Goal: Task Accomplishment & Management: Manage account settings

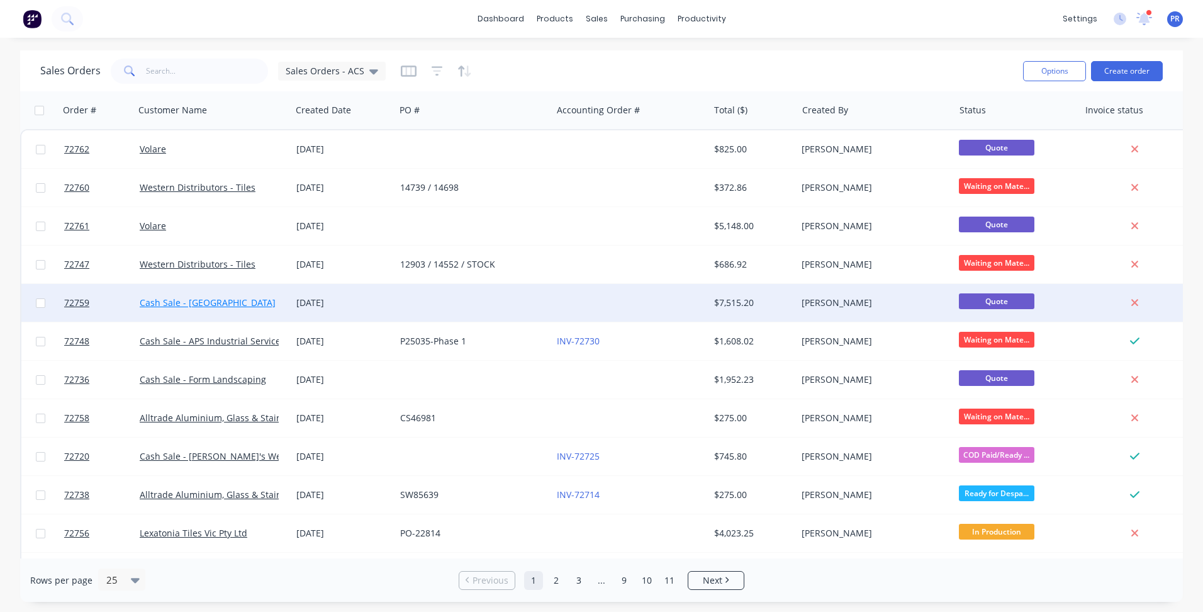
click at [224, 303] on link "Cash Sale - [GEOGRAPHIC_DATA]" at bounding box center [208, 302] width 136 height 12
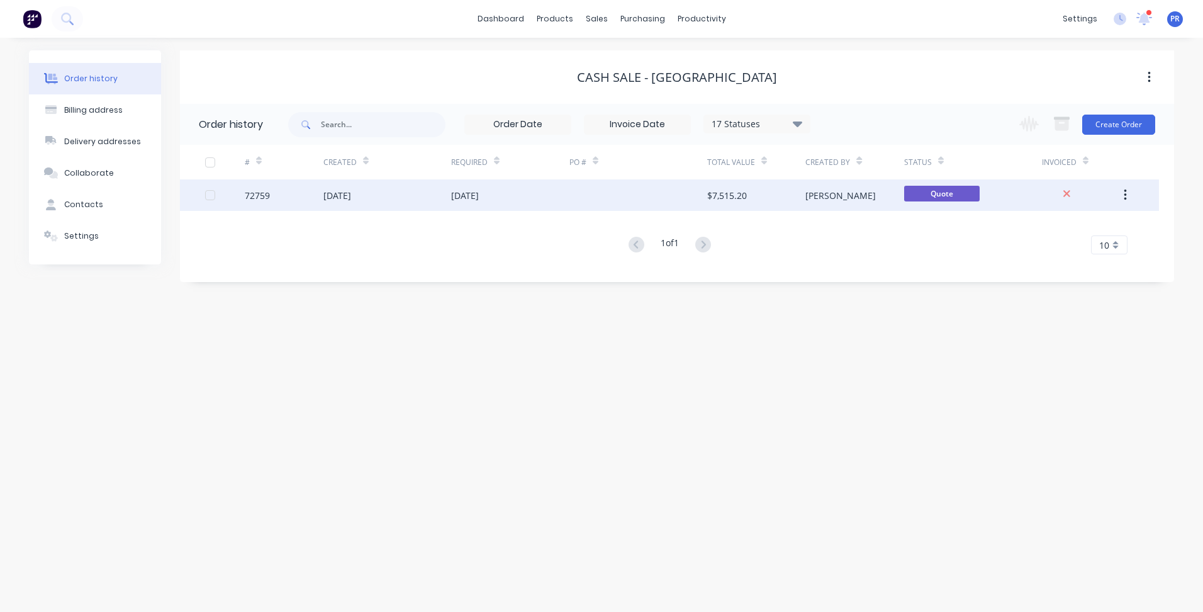
click at [421, 194] on div "[DATE]" at bounding box center [388, 194] width 128 height 31
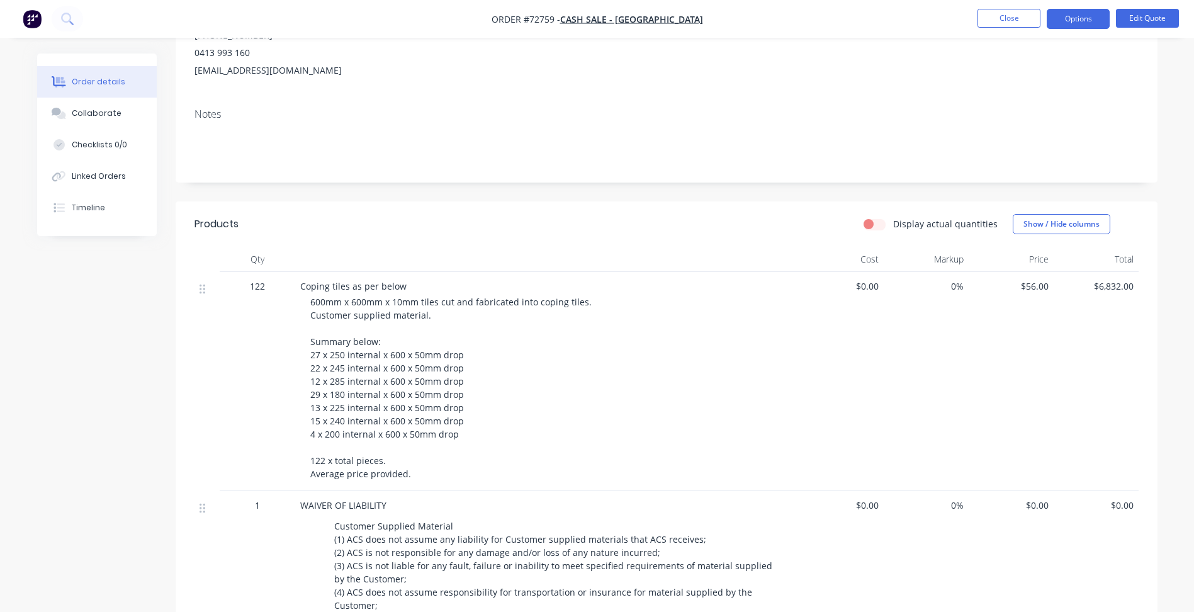
scroll to position [189, 0]
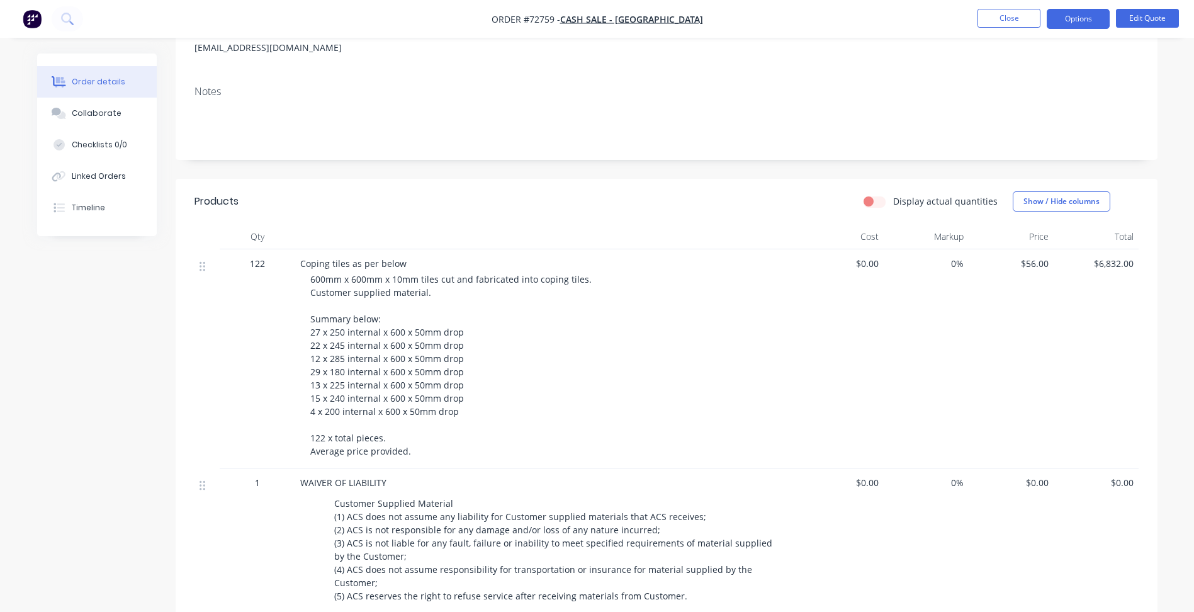
click at [1026, 264] on span "$56.00" at bounding box center [1011, 263] width 75 height 13
click at [1139, 21] on button "Edit Quote" at bounding box center [1147, 18] width 63 height 19
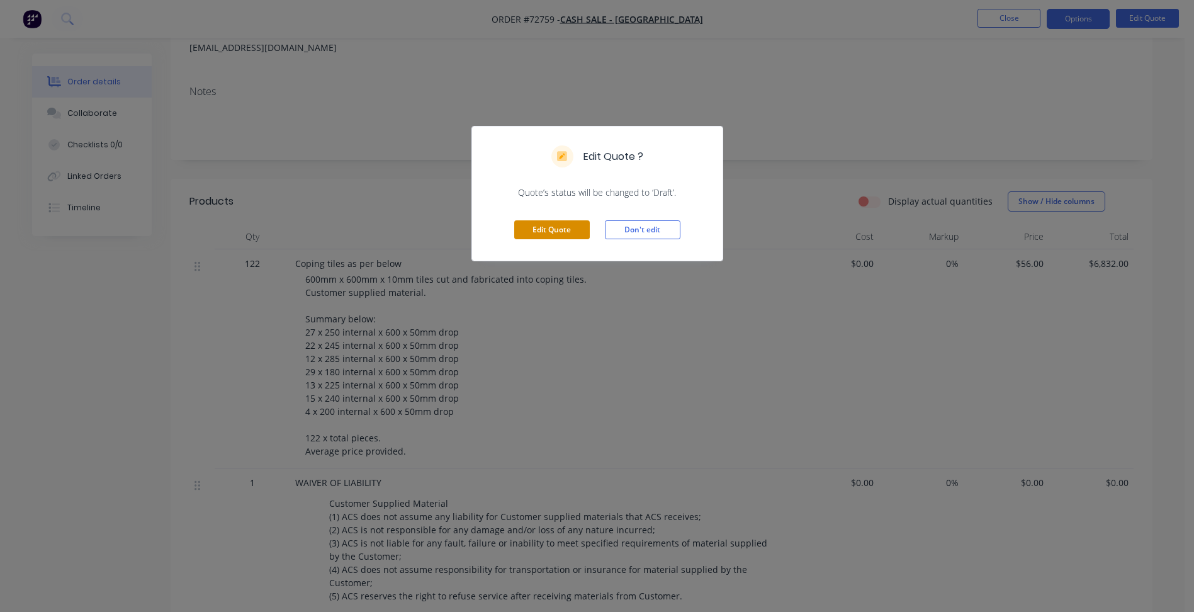
click at [572, 230] on button "Edit Quote" at bounding box center [552, 229] width 76 height 19
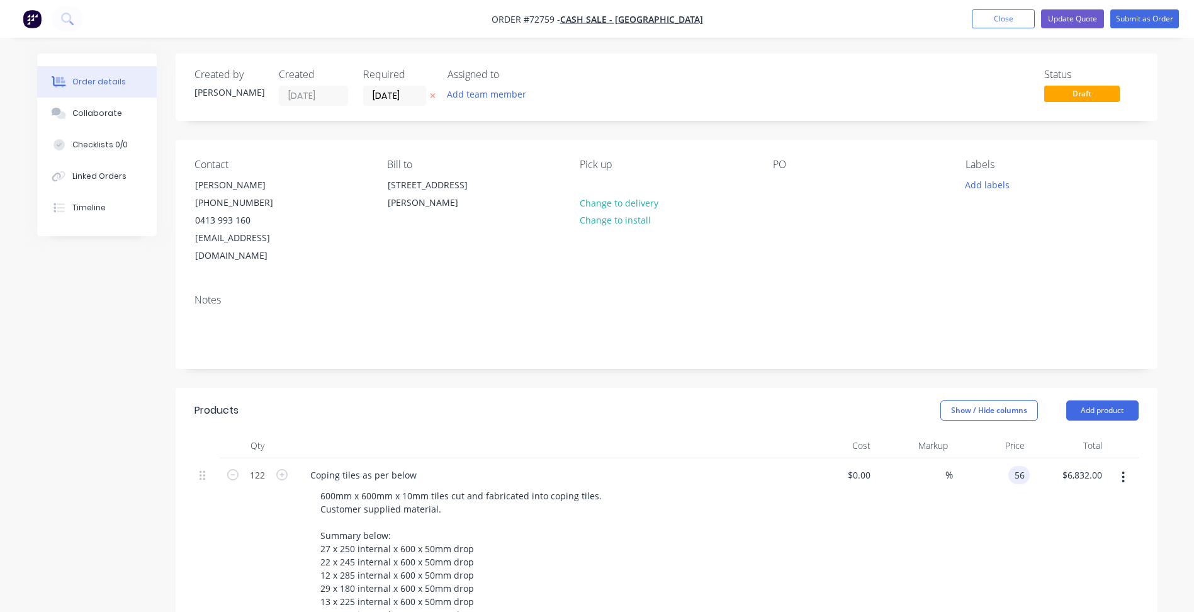
click at [1015, 466] on input "56" at bounding box center [1021, 475] width 16 height 18
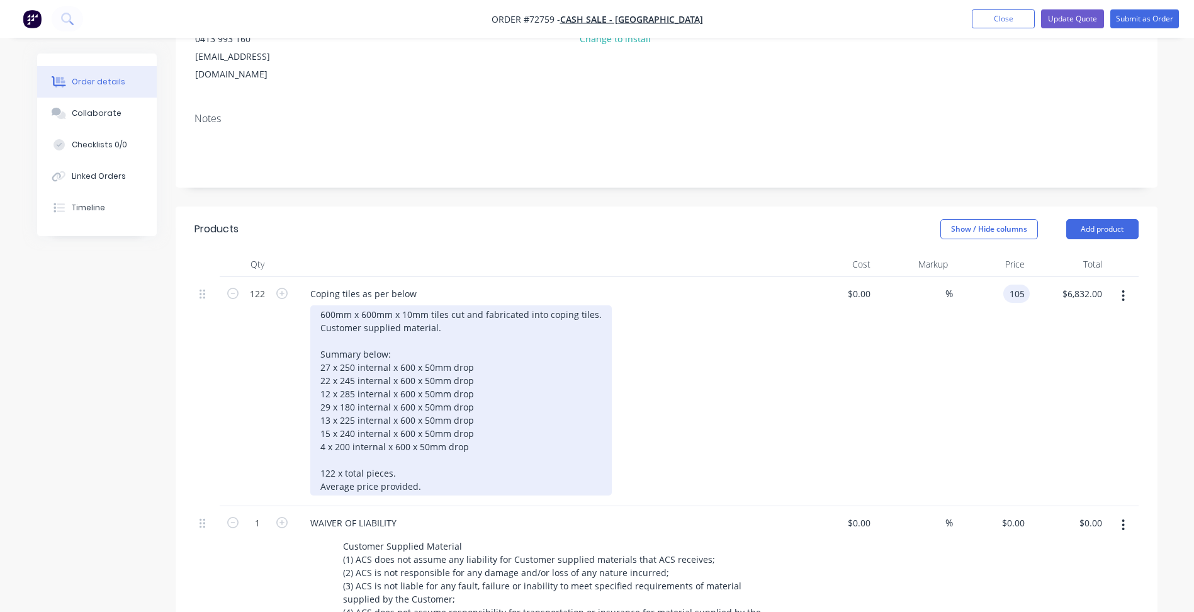
scroll to position [189, 0]
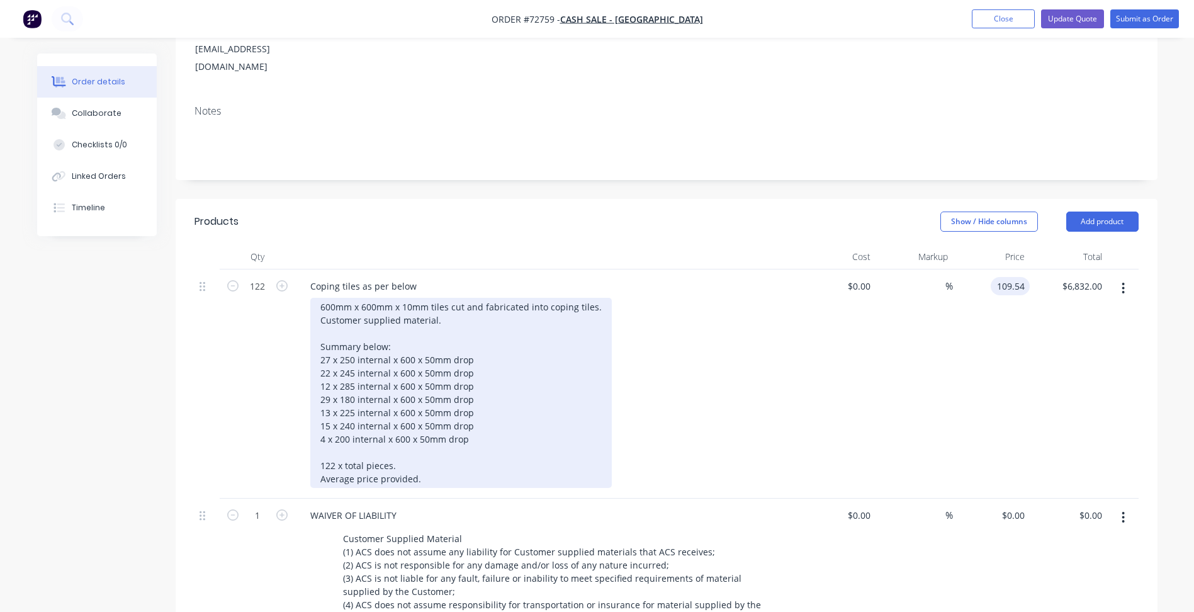
type input "$109.54"
type input "$13,363.88"
click at [463, 435] on div "600mm x 600mm x 10mm tiles cut and fabricated into coping tiles. Customer suppl…" at bounding box center [460, 393] width 301 height 190
click at [468, 417] on div "600mm x 600mm x 10mm tiles cut and fabricated into coping tiles. Customer suppl…" at bounding box center [460, 393] width 301 height 190
click at [475, 340] on div "600mm x 600mm x 10mm tiles cut and fabricated into coping tiles. Customer suppl…" at bounding box center [460, 393] width 301 height 190
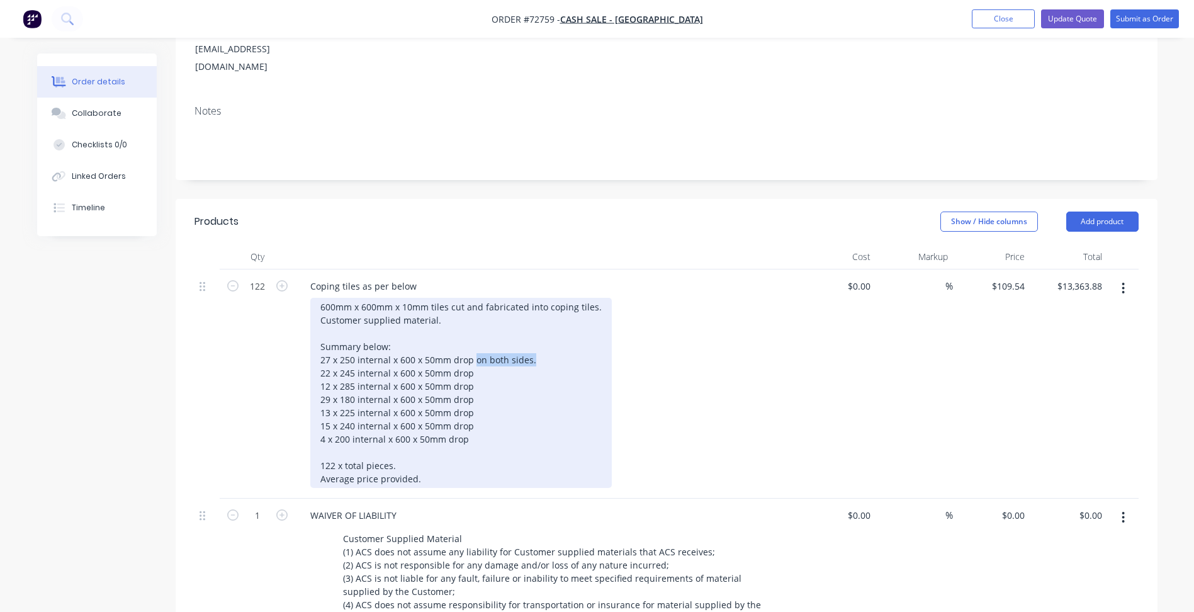
copy div "on both sides."
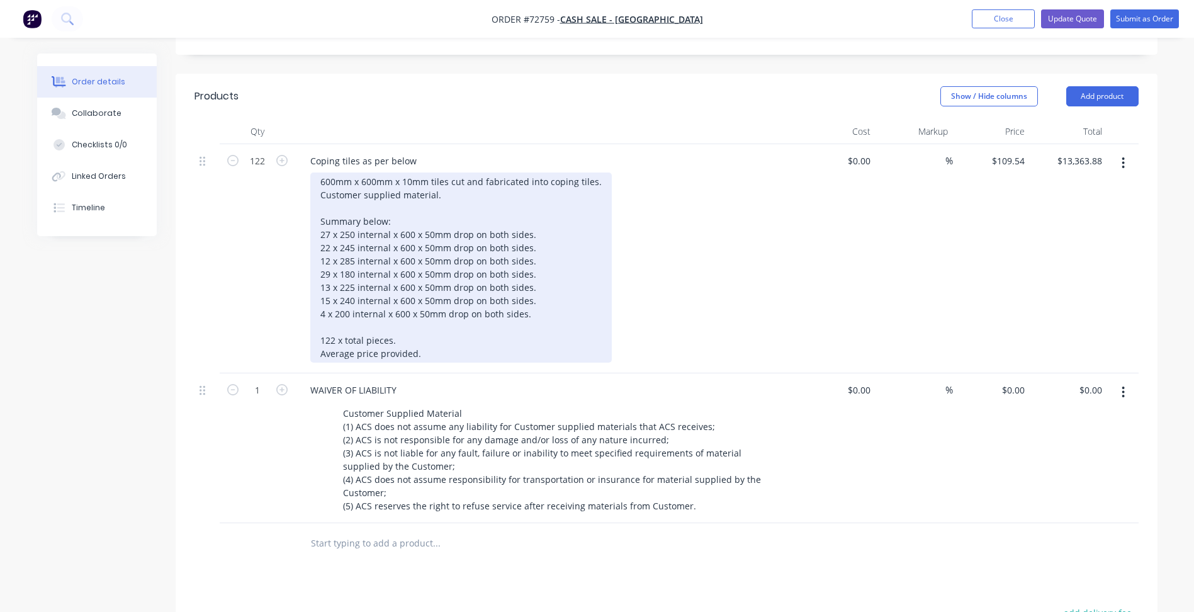
scroll to position [315, 0]
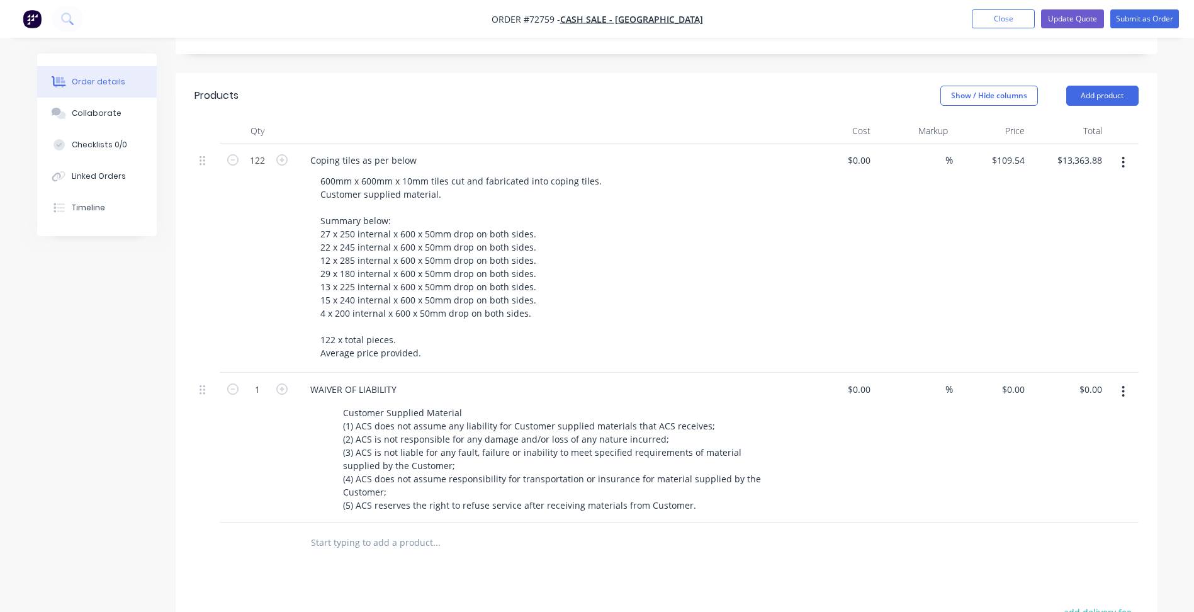
click at [210, 432] on div at bounding box center [206, 448] width 25 height 150
click at [1071, 14] on button "Update Quote" at bounding box center [1072, 18] width 63 height 19
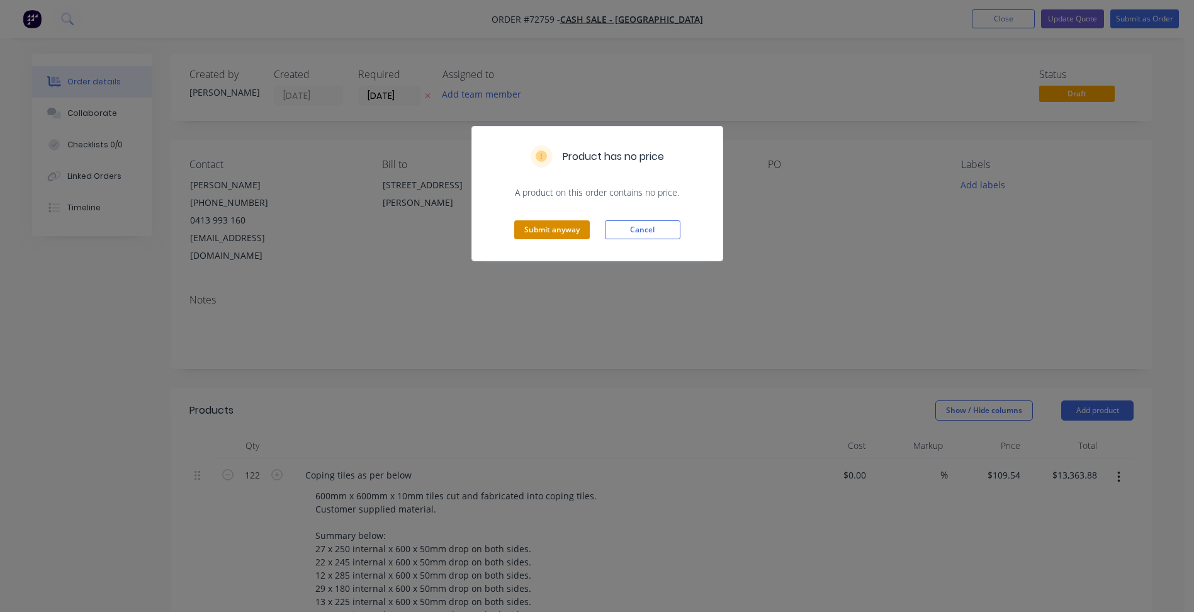
click at [533, 227] on button "Submit anyway" at bounding box center [552, 229] width 76 height 19
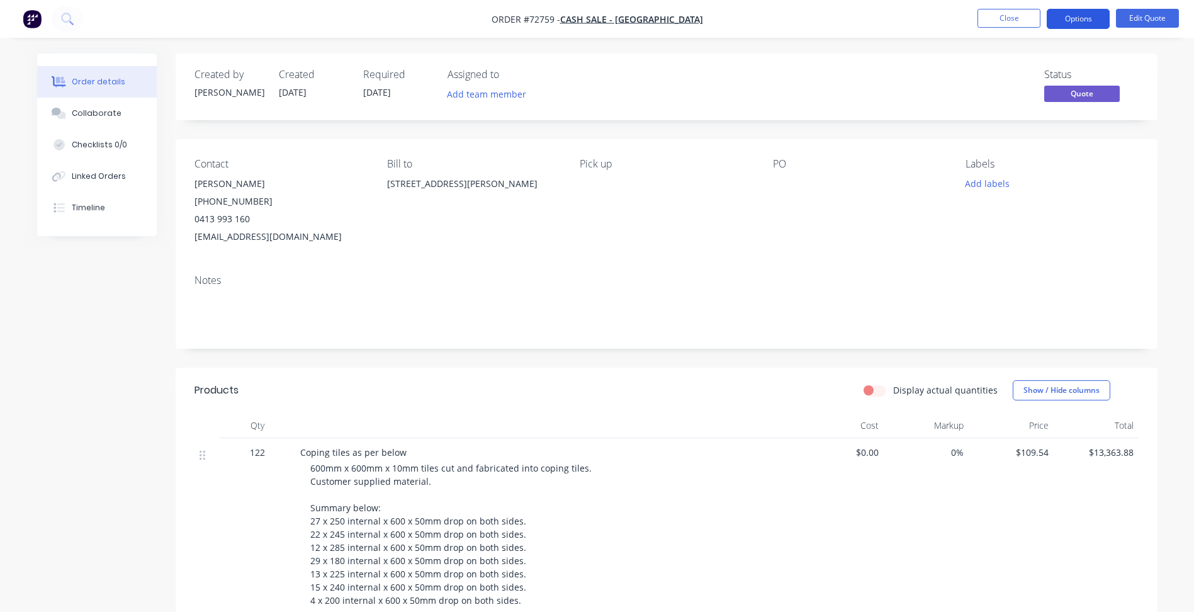
click at [1096, 23] on button "Options" at bounding box center [1078, 19] width 63 height 20
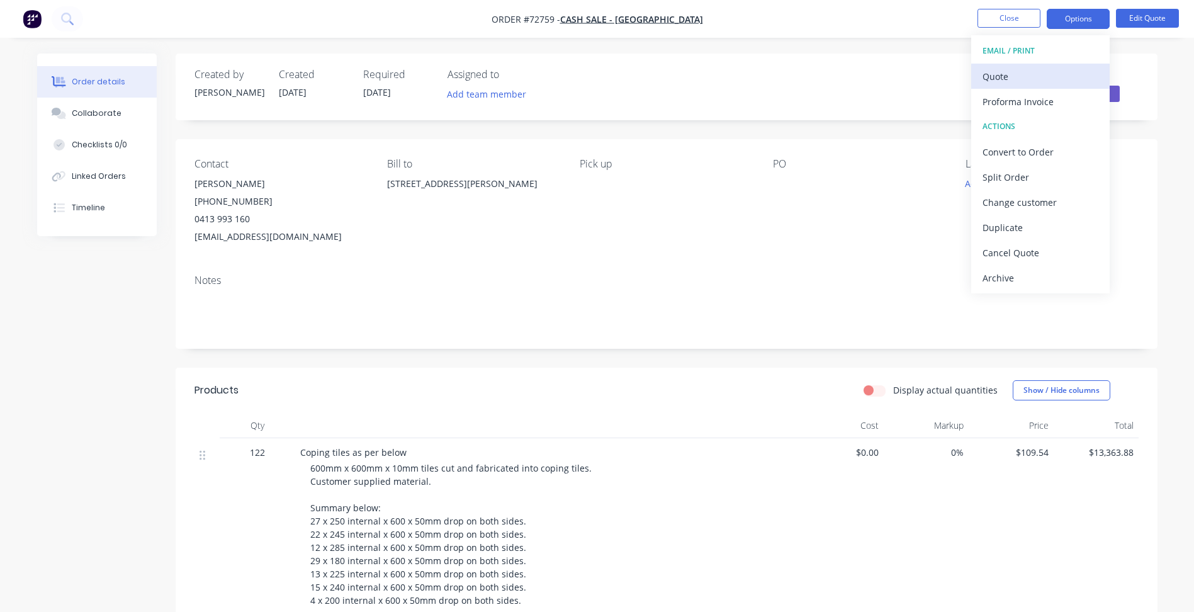
click at [1028, 74] on div "Quote" at bounding box center [1041, 76] width 116 height 18
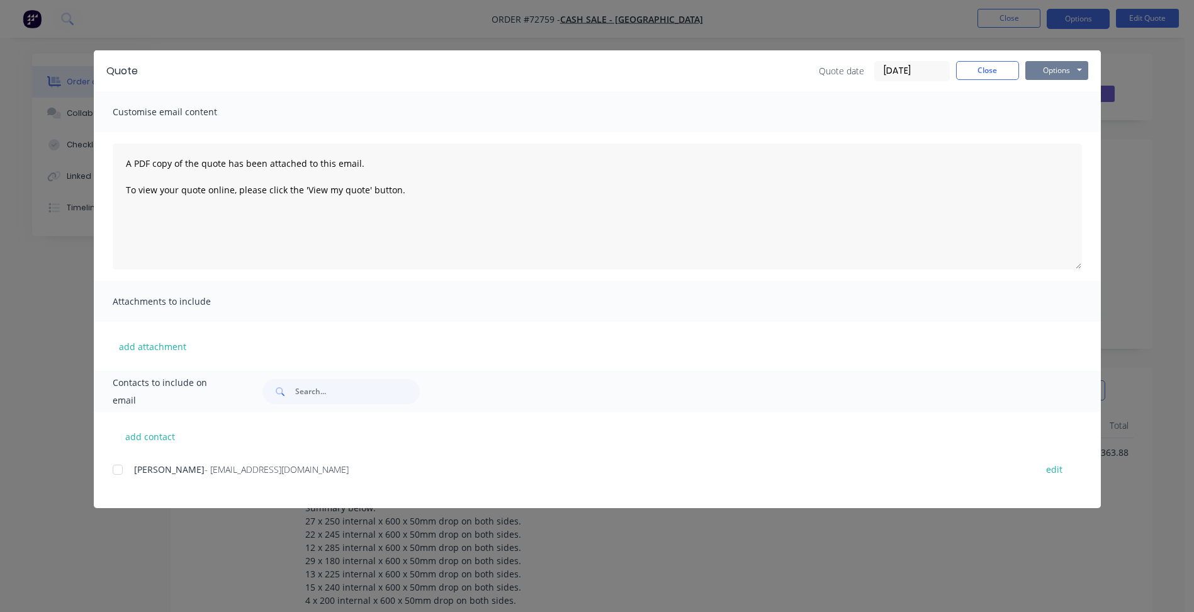
click at [1069, 71] on button "Options" at bounding box center [1056, 70] width 63 height 19
click at [1064, 89] on button "Preview" at bounding box center [1065, 92] width 81 height 21
click at [990, 67] on button "Close" at bounding box center [987, 70] width 63 height 19
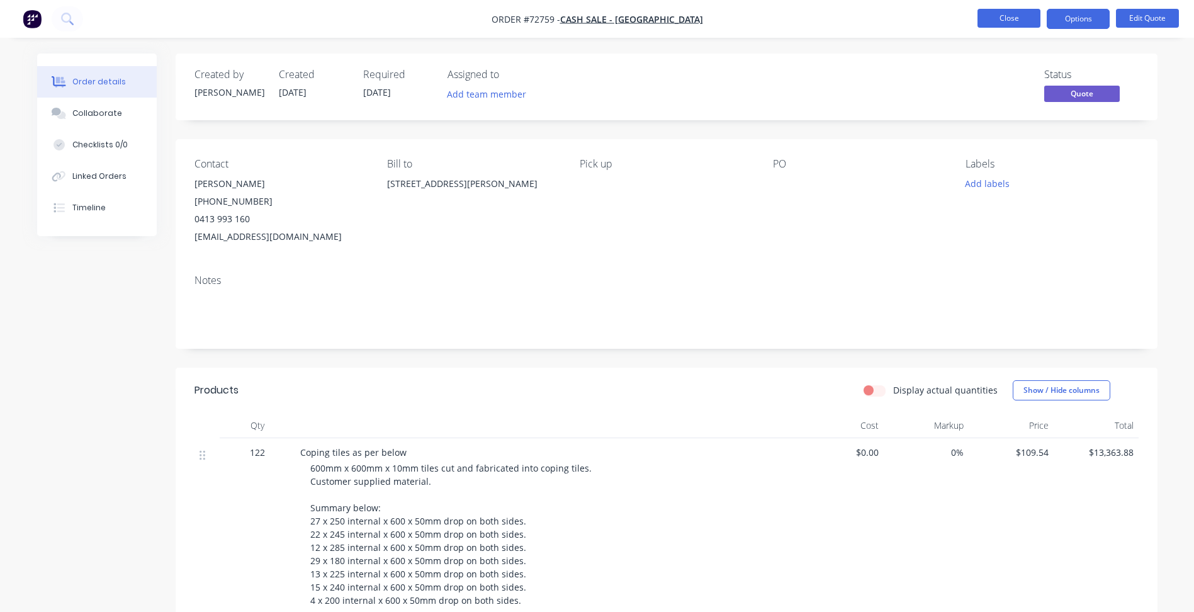
click at [998, 18] on button "Close" at bounding box center [1008, 18] width 63 height 19
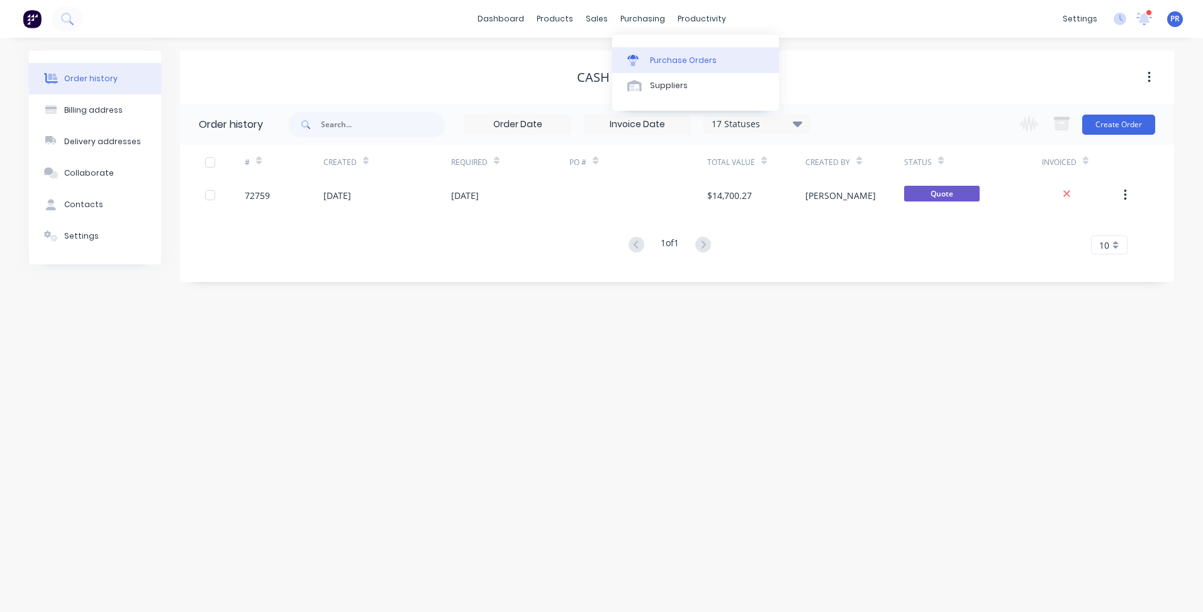
click at [659, 53] on link "Purchase Orders" at bounding box center [695, 59] width 167 height 25
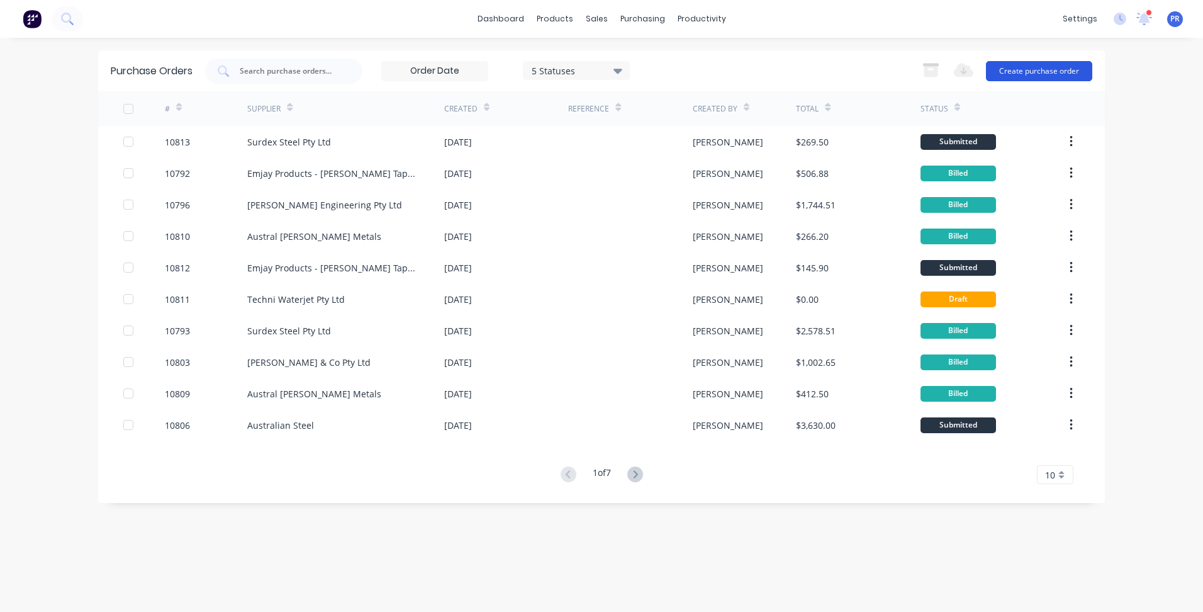
click at [1025, 70] on button "Create purchase order" at bounding box center [1039, 71] width 106 height 20
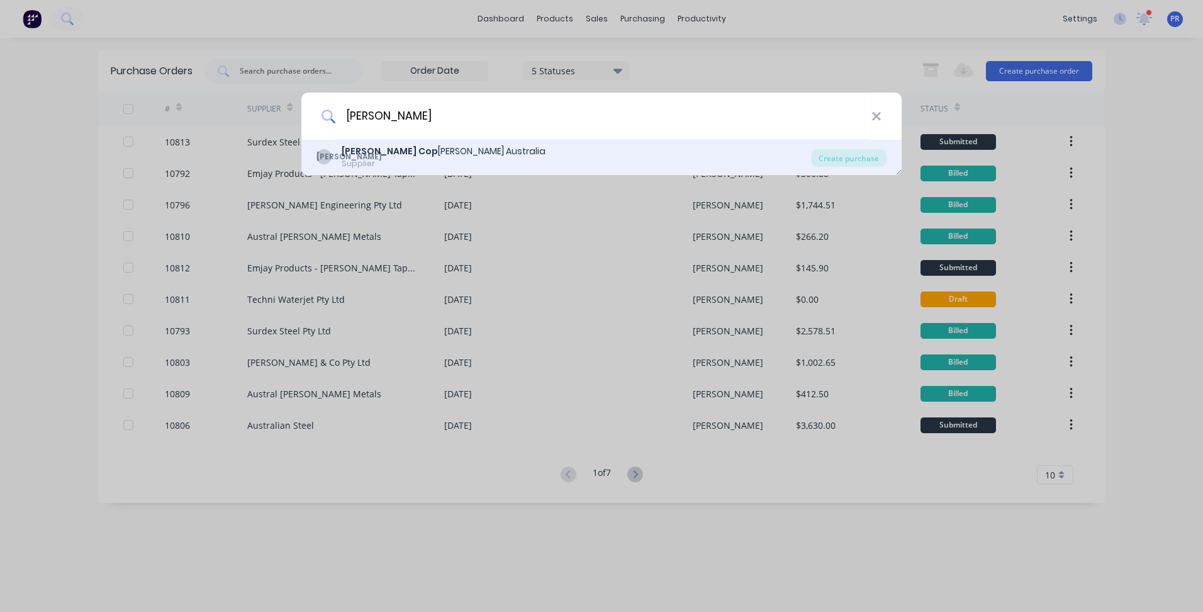
type input "[PERSON_NAME]"
click at [453, 150] on div "[PERSON_NAME] Cop [PERSON_NAME] [GEOGRAPHIC_DATA]" at bounding box center [444, 151] width 204 height 13
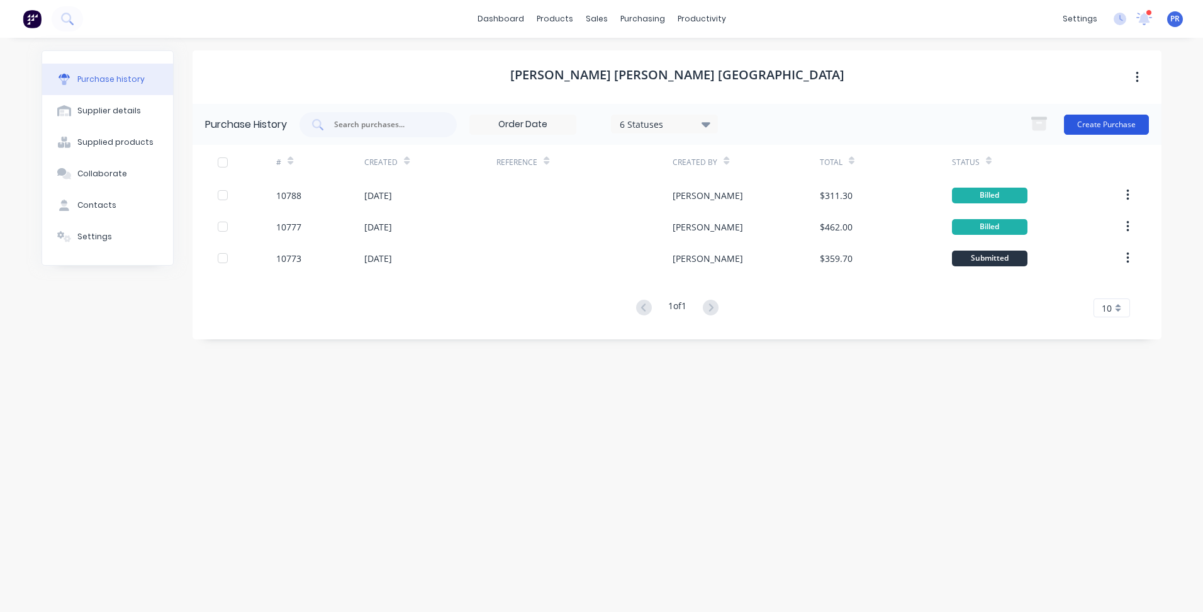
click at [1107, 124] on button "Create Purchase" at bounding box center [1106, 125] width 85 height 20
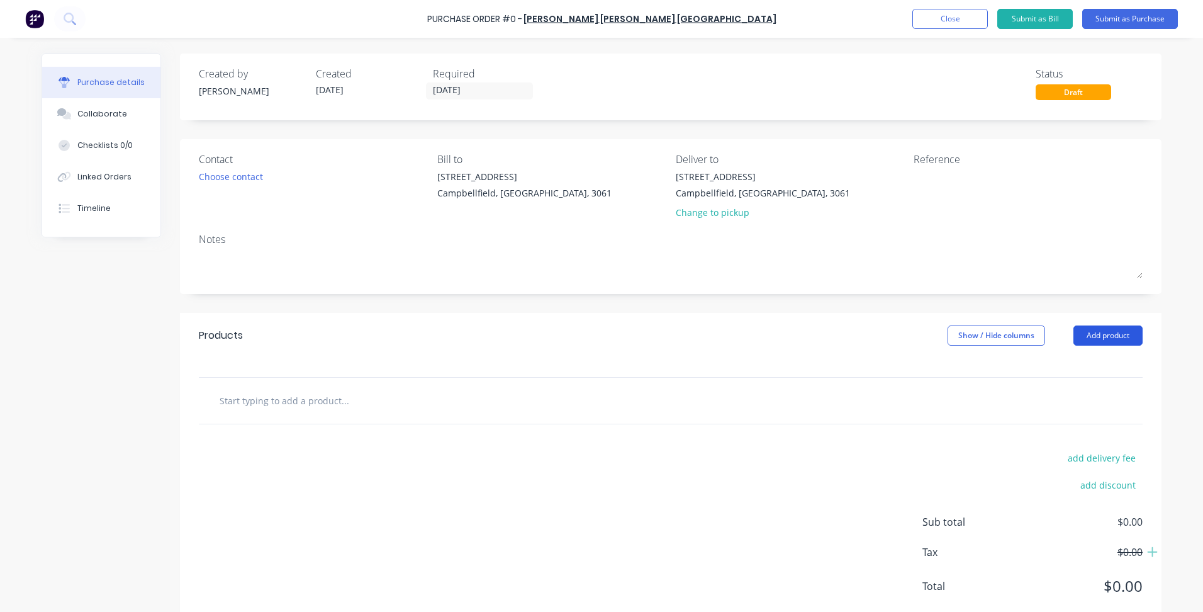
click at [1102, 340] on button "Add product" at bounding box center [1108, 335] width 69 height 20
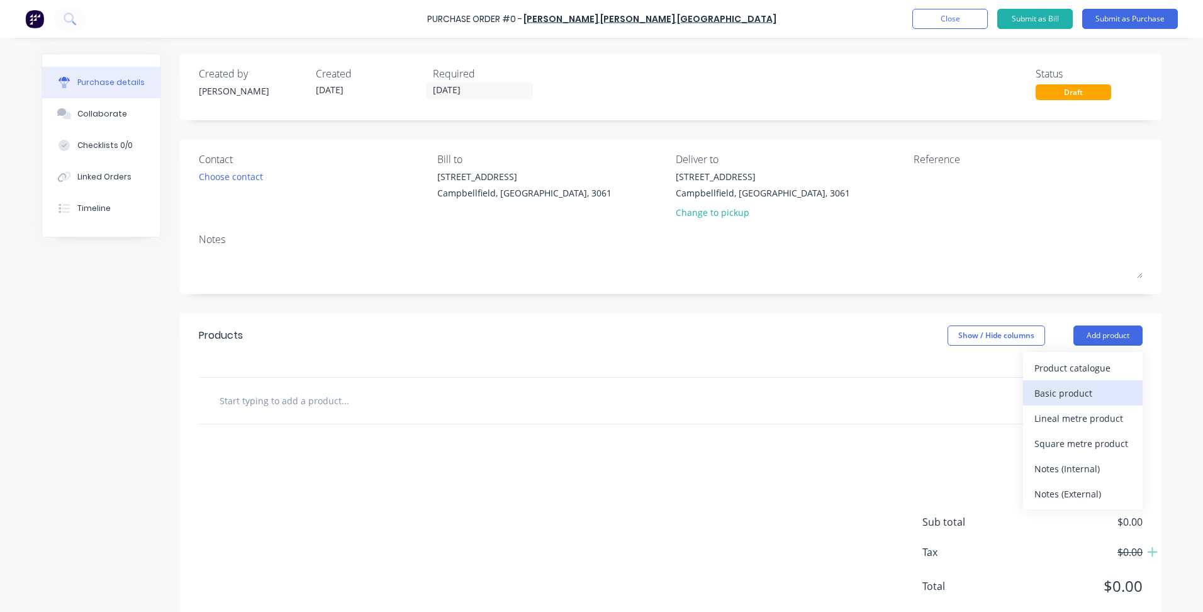
click at [1064, 395] on div "Basic product" at bounding box center [1083, 393] width 97 height 18
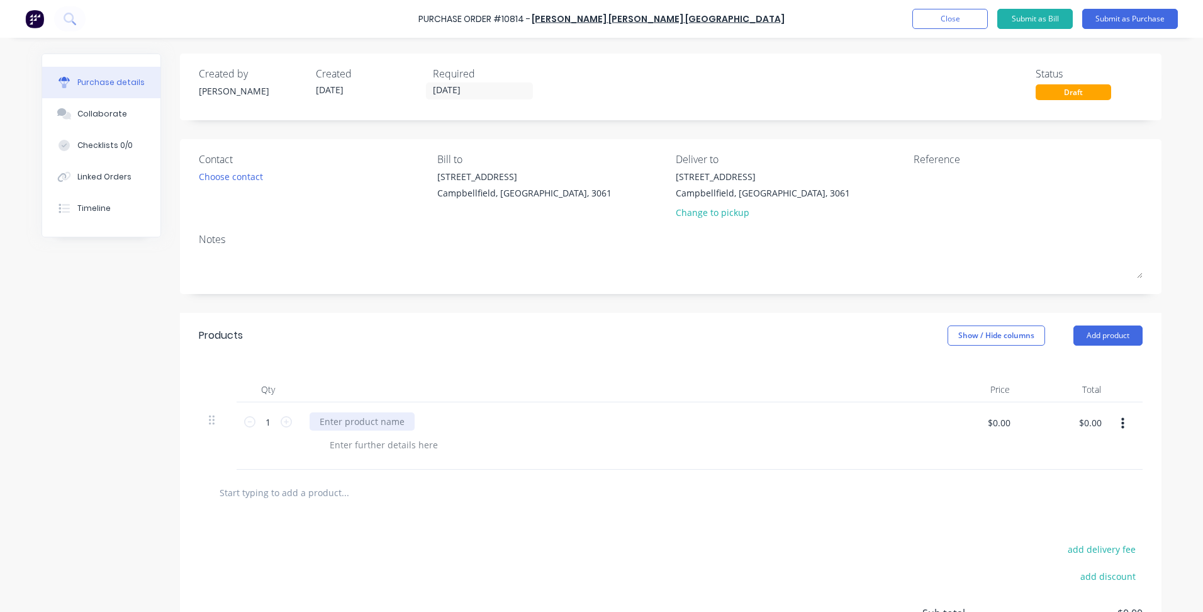
click at [346, 418] on div at bounding box center [362, 421] width 105 height 18
click at [392, 444] on div at bounding box center [384, 445] width 128 height 18
click at [1013, 432] on div "$0.00 $0.00" at bounding box center [999, 427] width 38 height 30
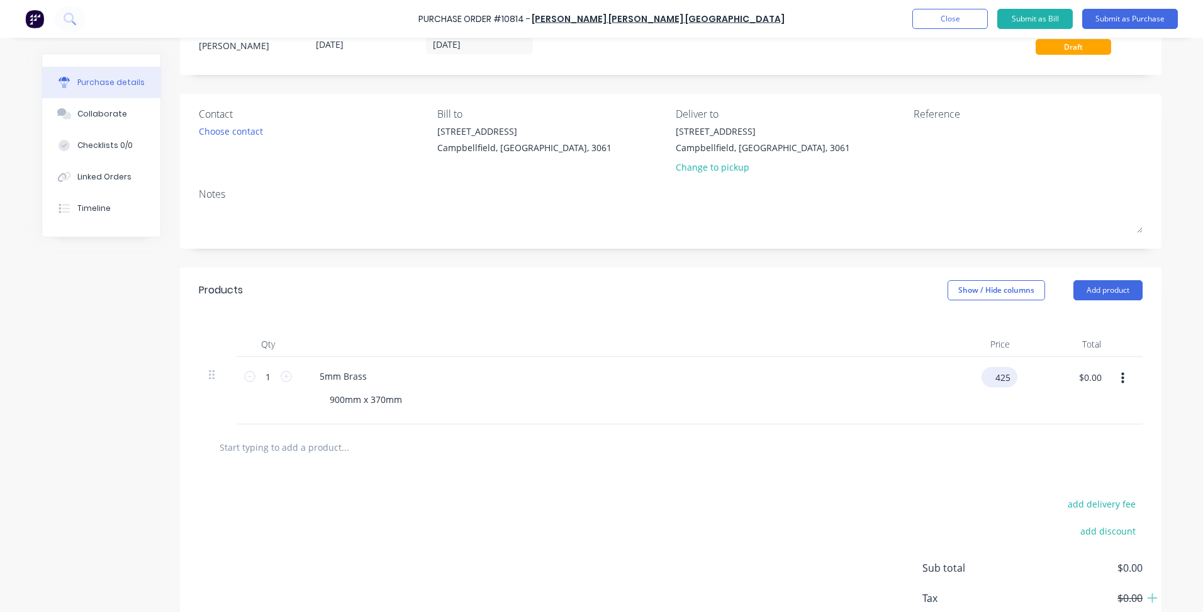
scroll to position [123, 0]
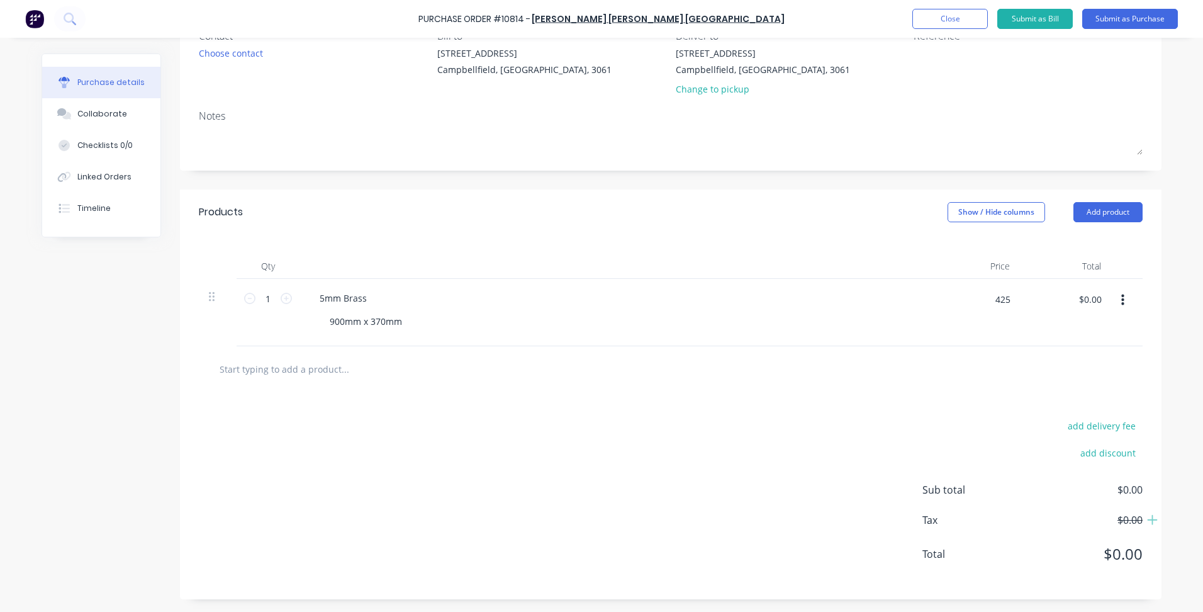
type input "$425.00"
click at [623, 487] on div "add delivery fee add discount Sub total $425.00 Tax $42.50 Total $467.50" at bounding box center [671, 495] width 982 height 207
click at [1118, 25] on button "Submit as Purchase" at bounding box center [1131, 19] width 96 height 20
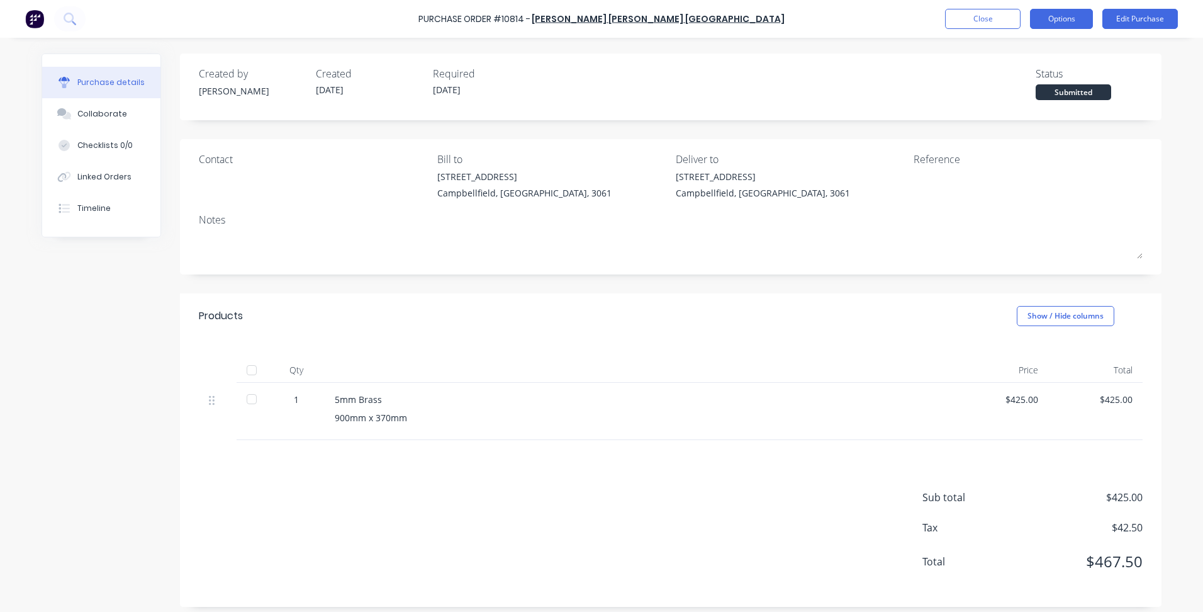
click at [1063, 20] on button "Options" at bounding box center [1061, 19] width 63 height 20
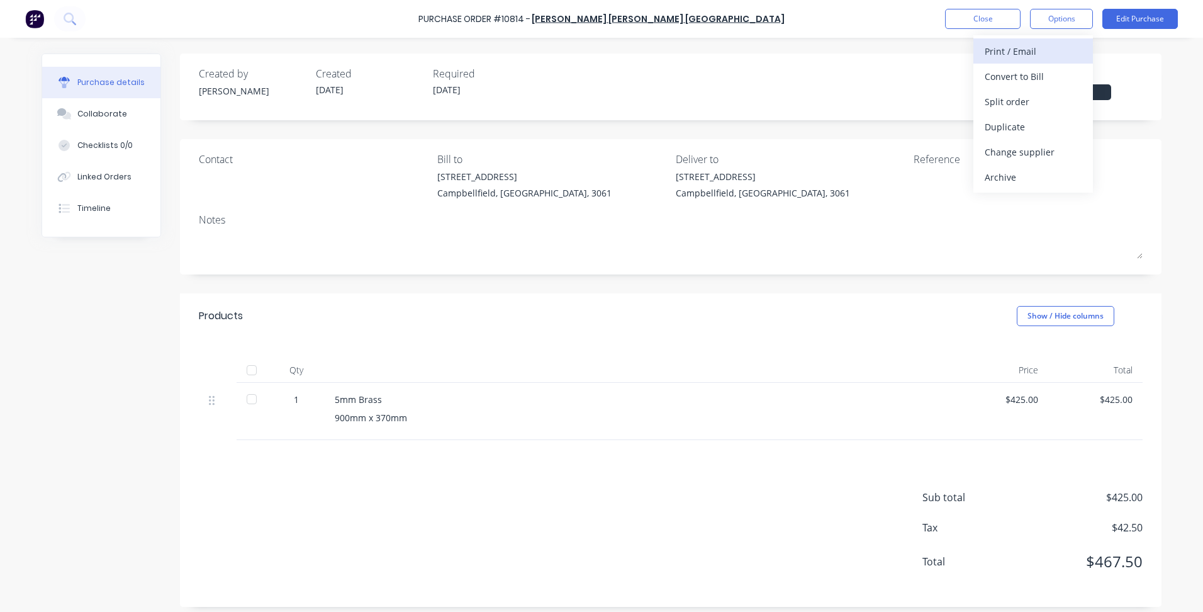
click at [1021, 53] on div "Print / Email" at bounding box center [1033, 51] width 97 height 18
click at [1037, 78] on div "With pricing" at bounding box center [1033, 76] width 97 height 18
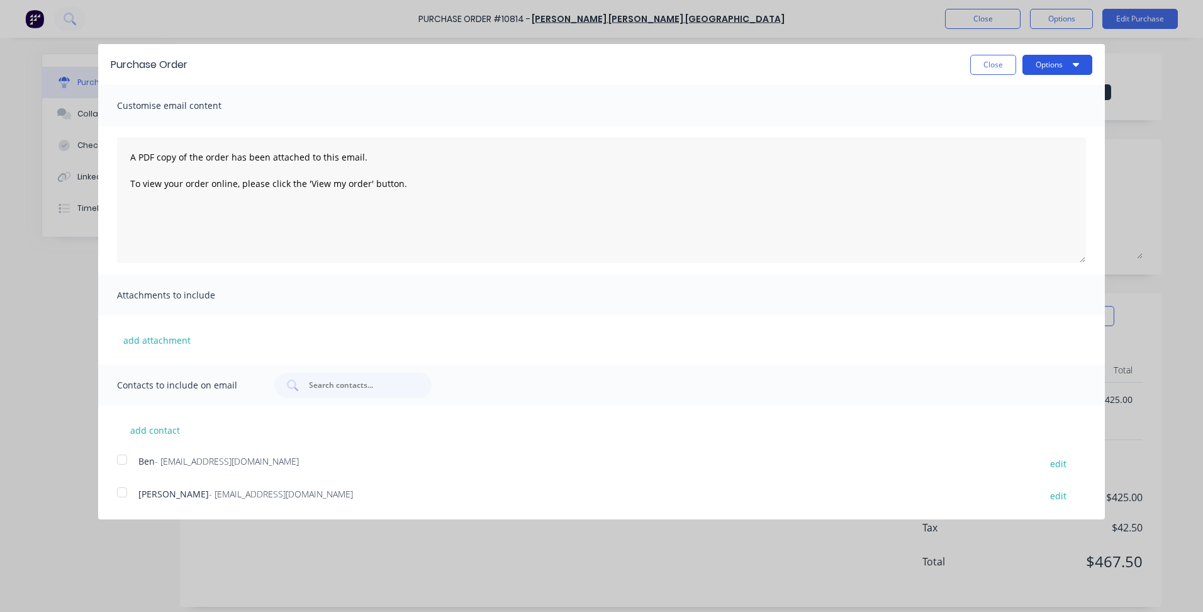
click at [1045, 67] on button "Options" at bounding box center [1058, 65] width 70 height 20
click at [1049, 89] on div "Print" at bounding box center [1032, 96] width 97 height 18
click at [998, 70] on button "Close" at bounding box center [994, 65] width 46 height 20
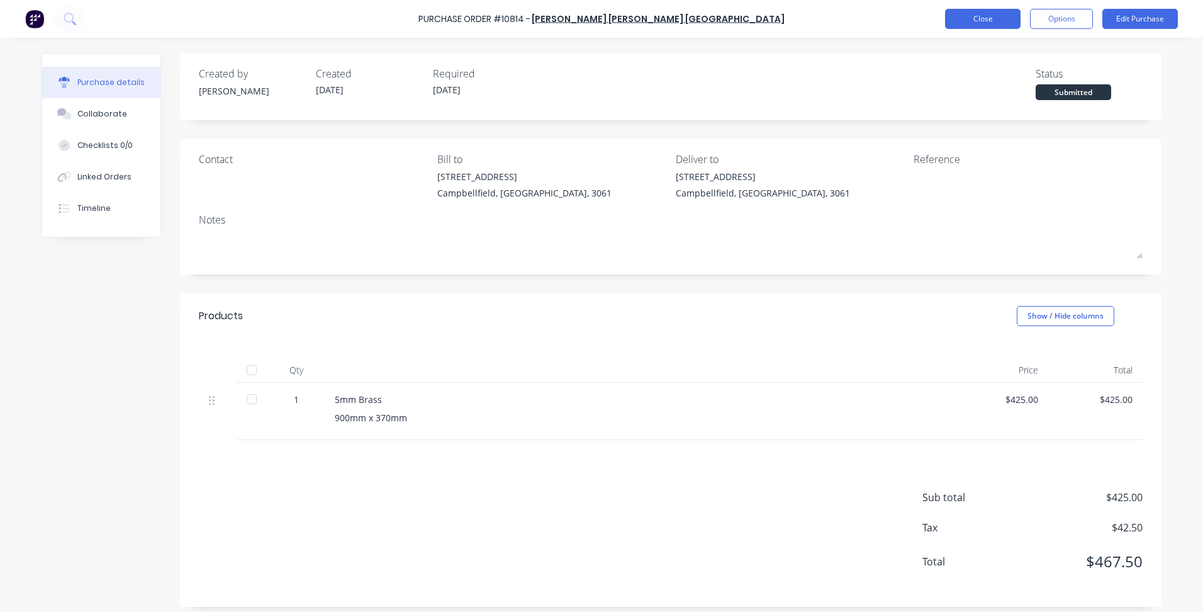
click at [972, 28] on button "Close" at bounding box center [983, 19] width 76 height 20
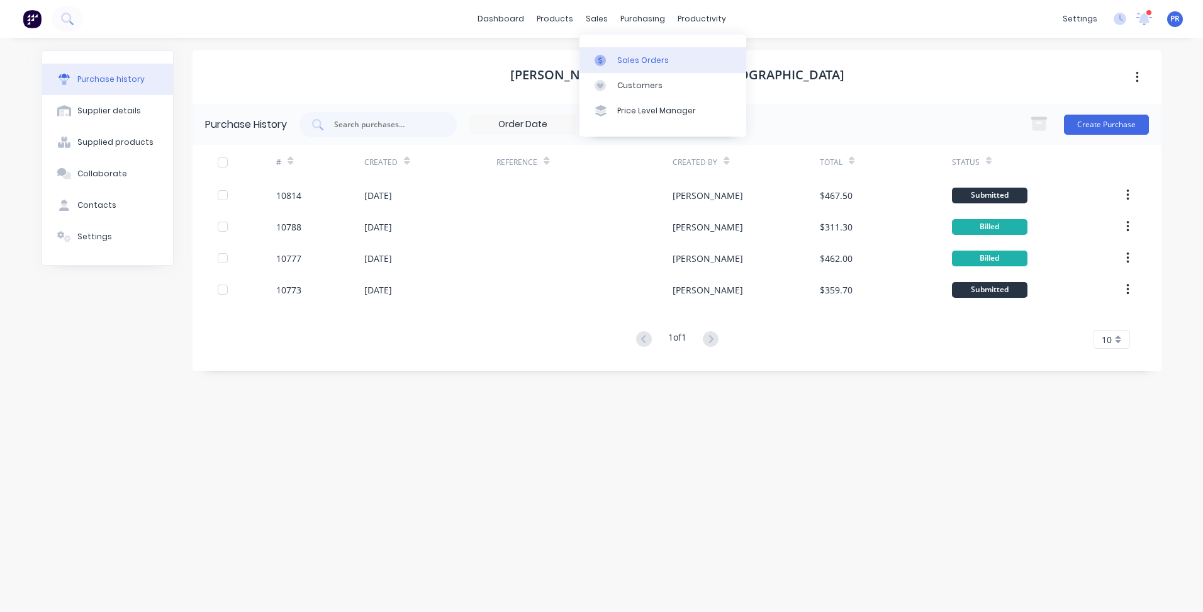
click at [622, 61] on div "Sales Orders" at bounding box center [643, 60] width 52 height 11
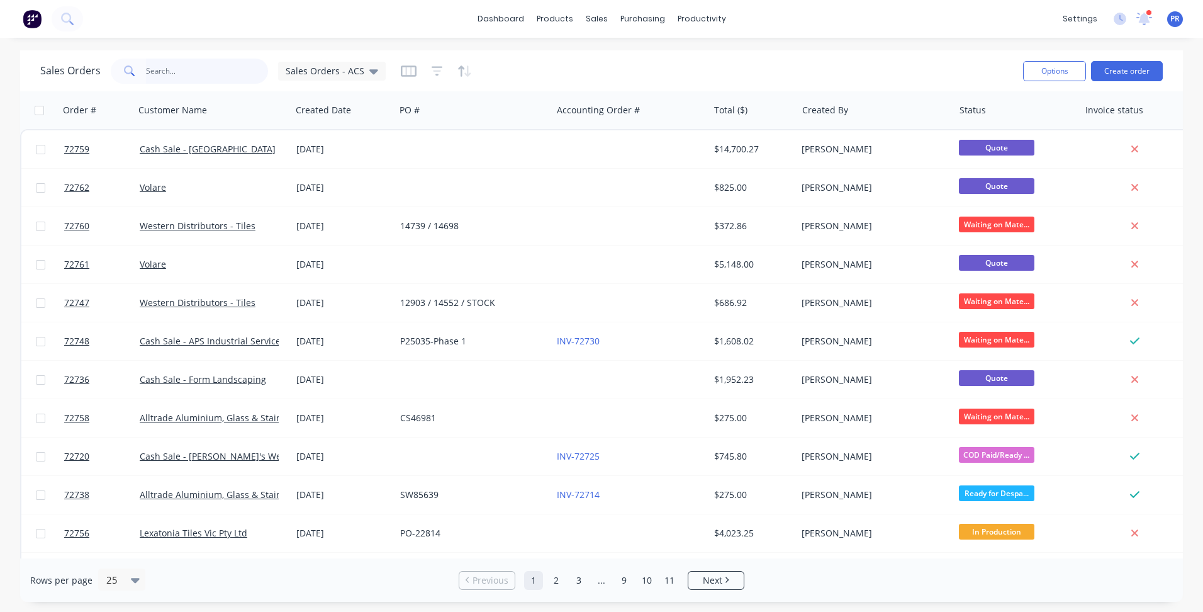
click at [184, 70] on input "text" at bounding box center [207, 71] width 123 height 25
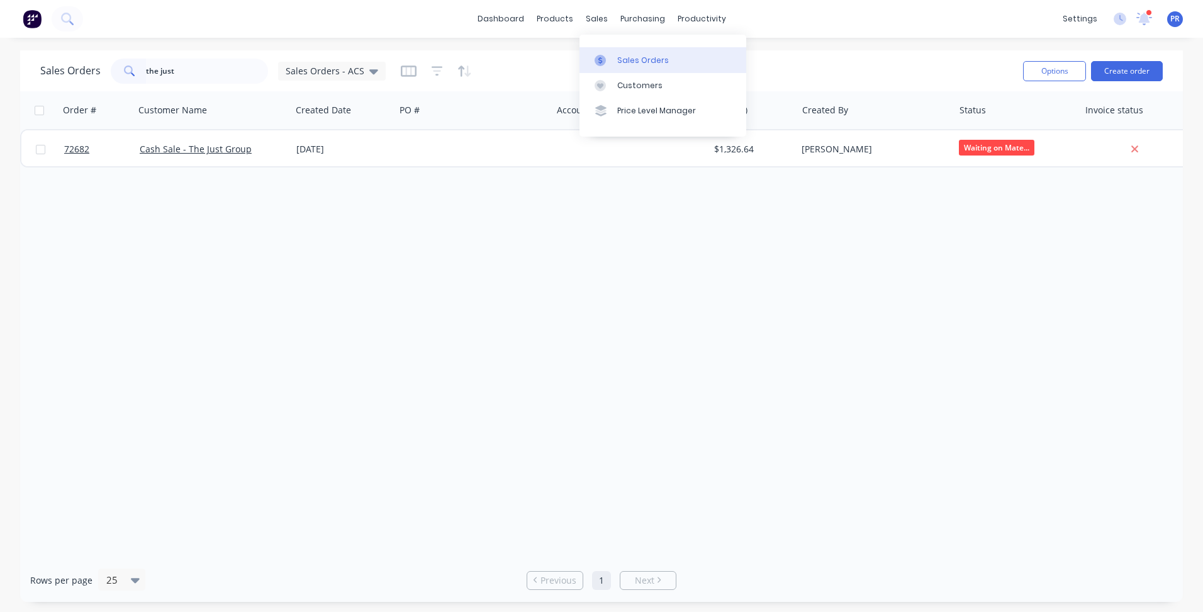
click at [624, 64] on div "Sales Orders" at bounding box center [643, 60] width 52 height 11
drag, startPoint x: 196, startPoint y: 70, endPoint x: -12, endPoint y: 72, distance: 208.3
click at [0, 72] on html "dashboard products sales purchasing productivity dashboard products Product Cat…" at bounding box center [601, 306] width 1203 height 612
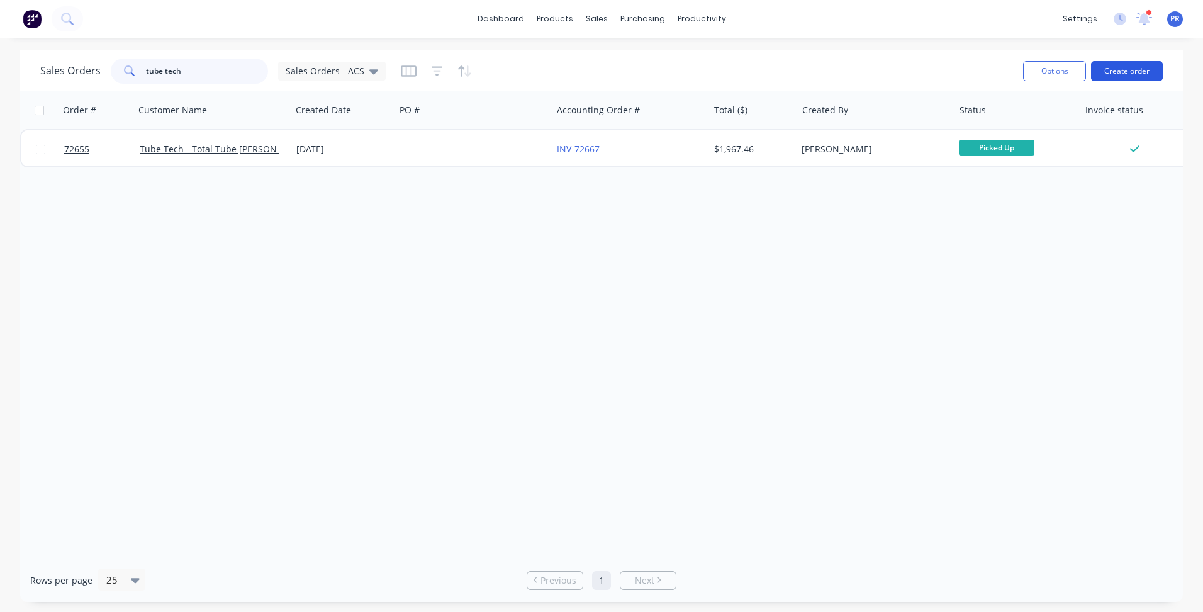
type input "tube tech"
click at [1132, 75] on button "Create order" at bounding box center [1127, 71] width 72 height 20
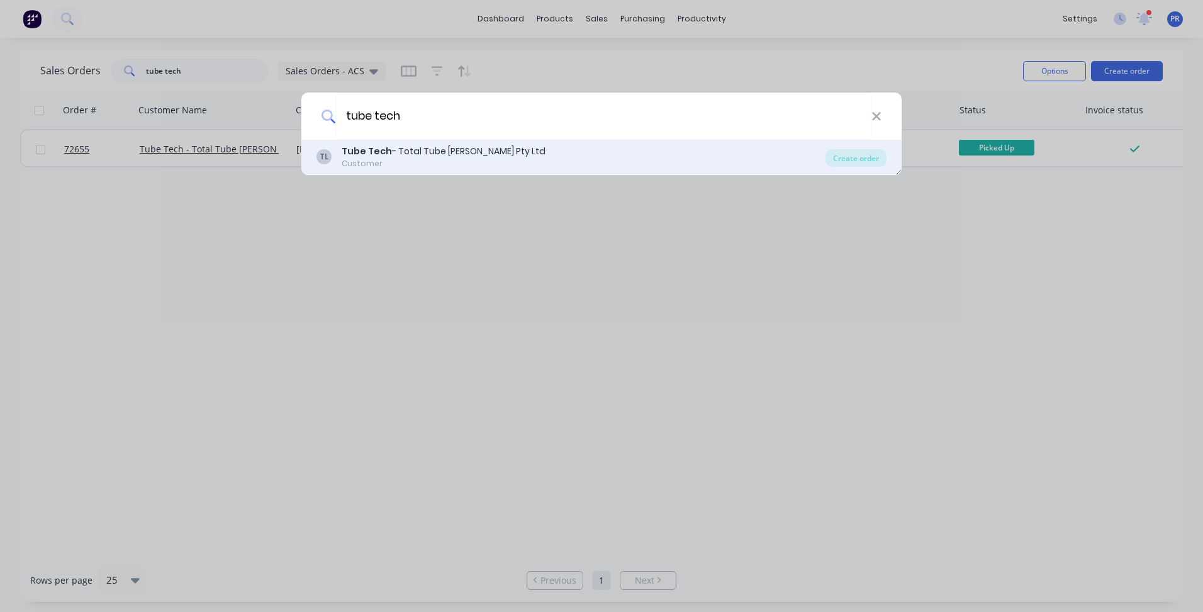
type input "tube tech"
click at [408, 145] on div "Tube Tech - Total Tube [PERSON_NAME] Pty Ltd" at bounding box center [444, 151] width 204 height 13
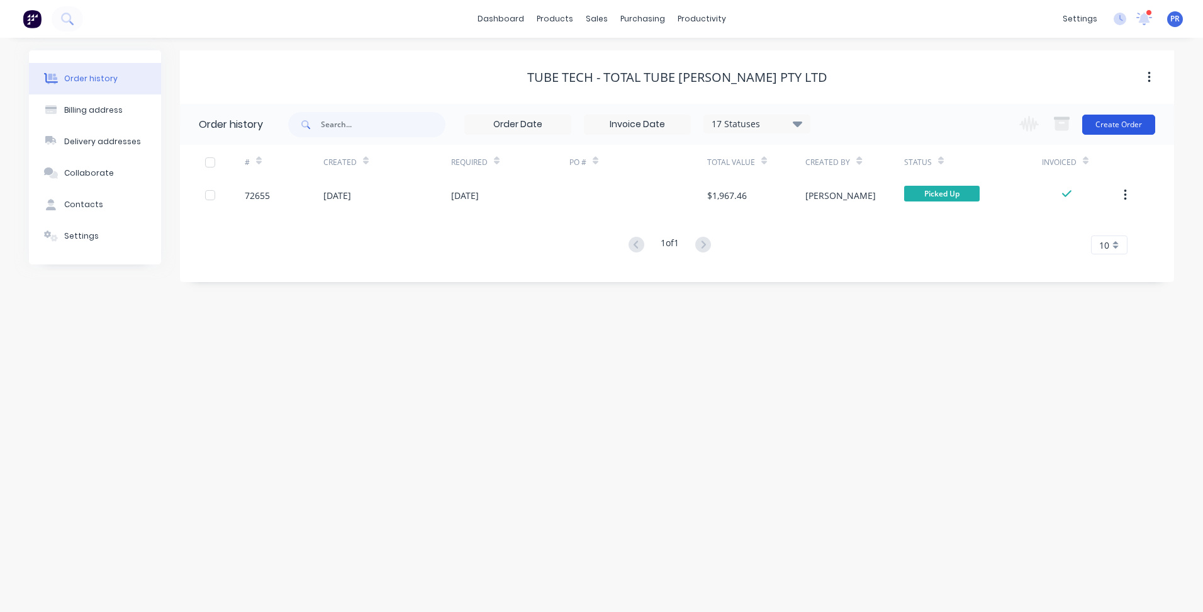
click at [1103, 130] on button "Create Order" at bounding box center [1119, 125] width 73 height 20
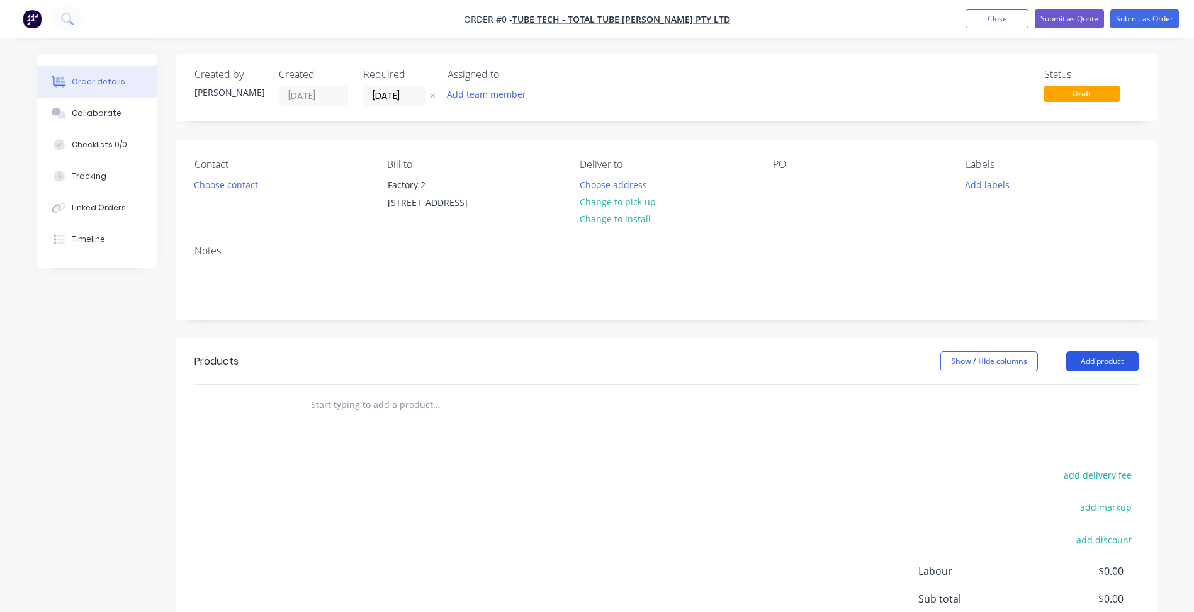
click at [1116, 359] on button "Add product" at bounding box center [1102, 361] width 72 height 20
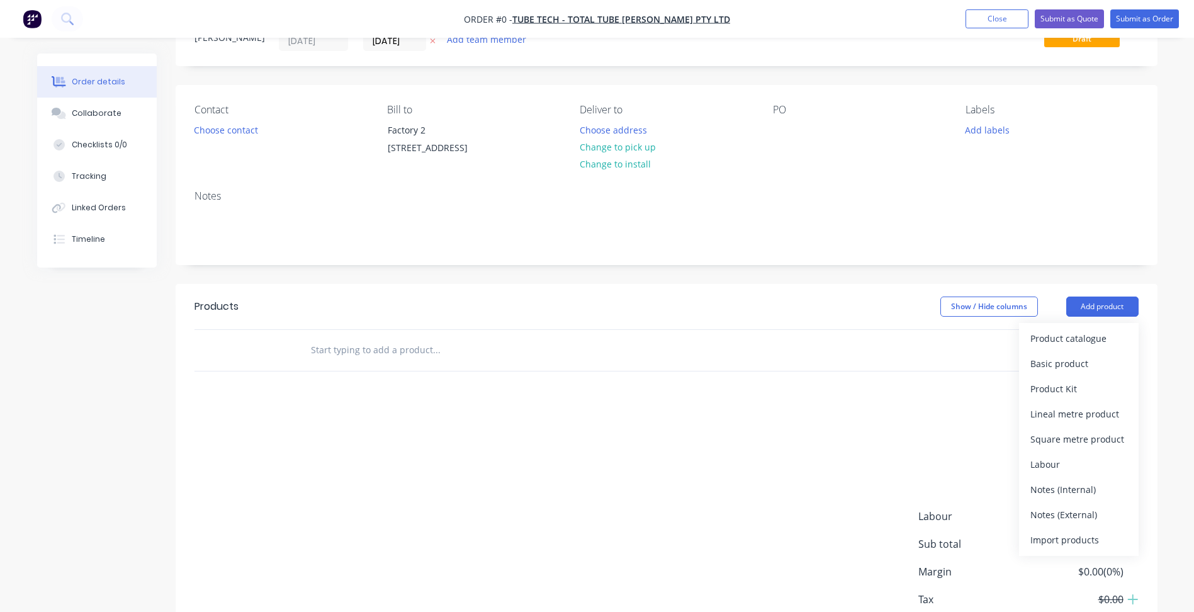
scroll to position [126, 0]
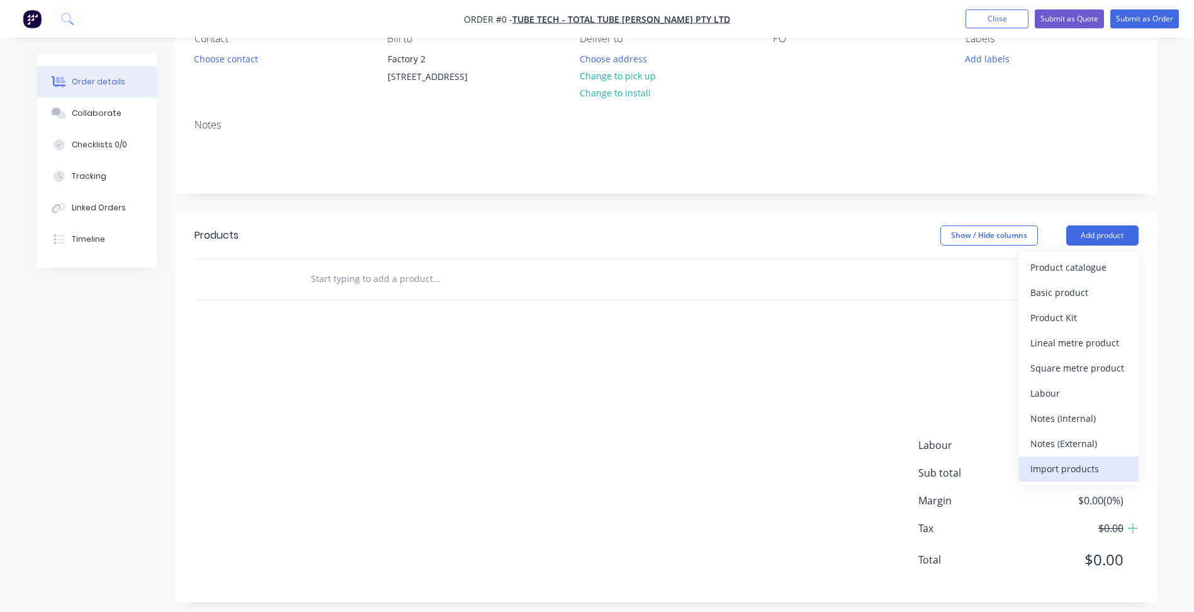
click at [1064, 480] on button "Import products" at bounding box center [1079, 468] width 120 height 25
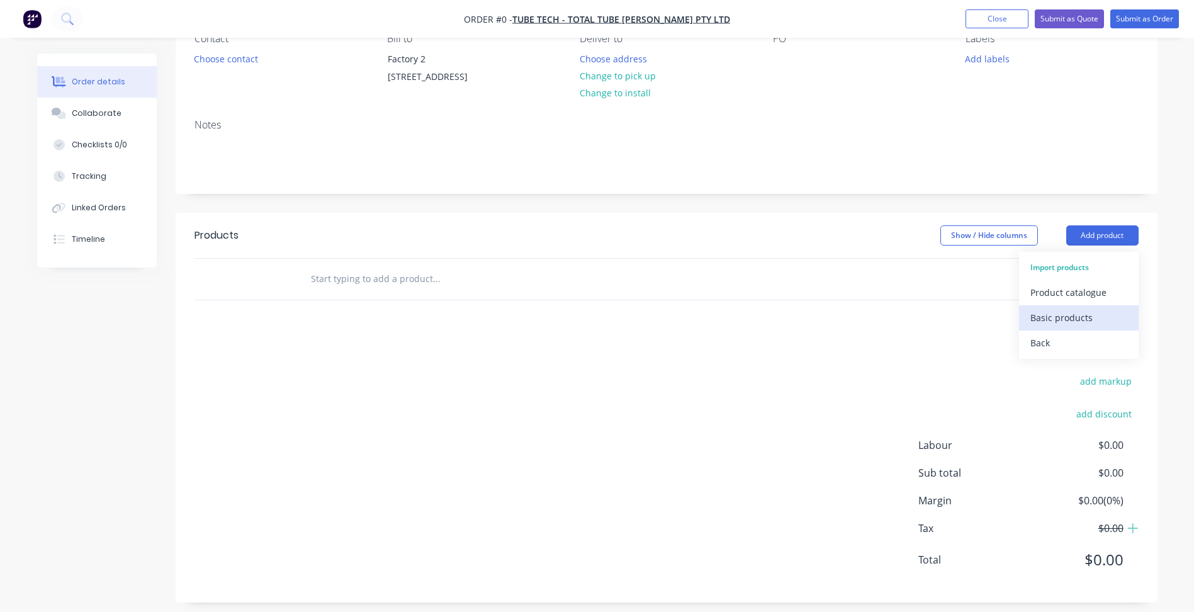
click at [1074, 313] on div "Basic products" at bounding box center [1078, 317] width 97 height 18
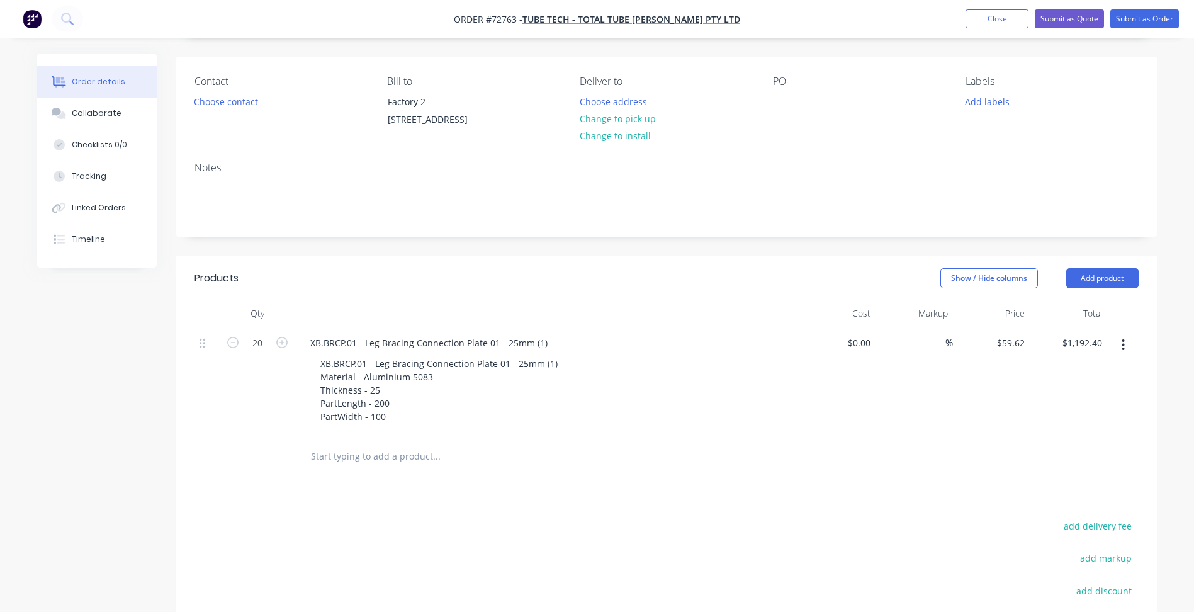
scroll to position [63, 0]
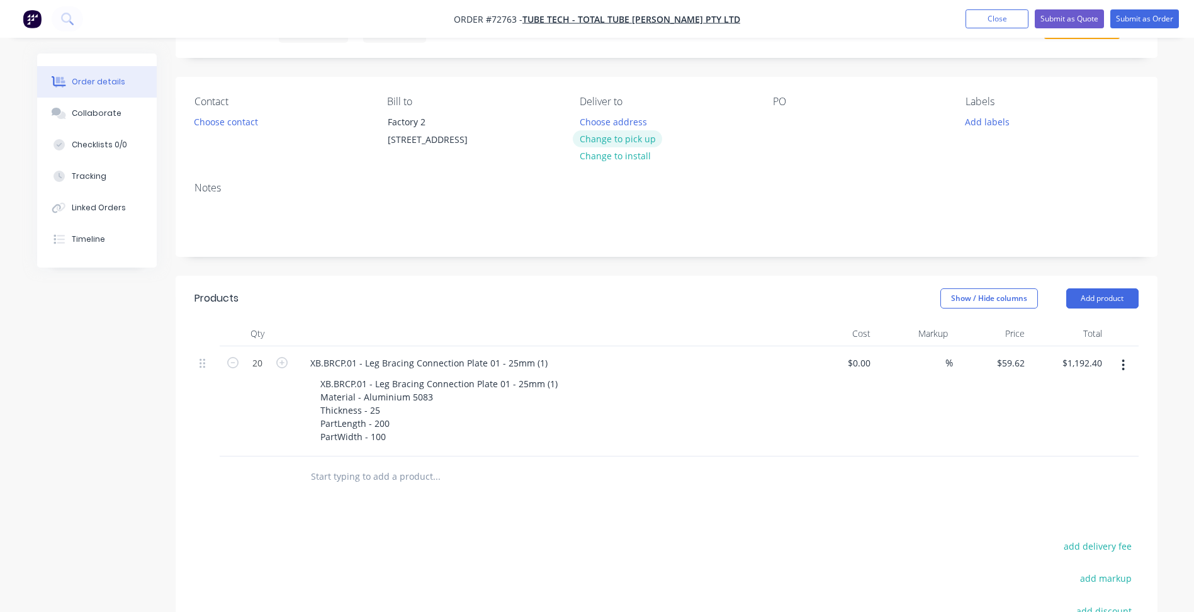
click at [636, 140] on button "Change to pick up" at bounding box center [617, 138] width 89 height 17
click at [217, 120] on button "Choose contact" at bounding box center [225, 121] width 77 height 17
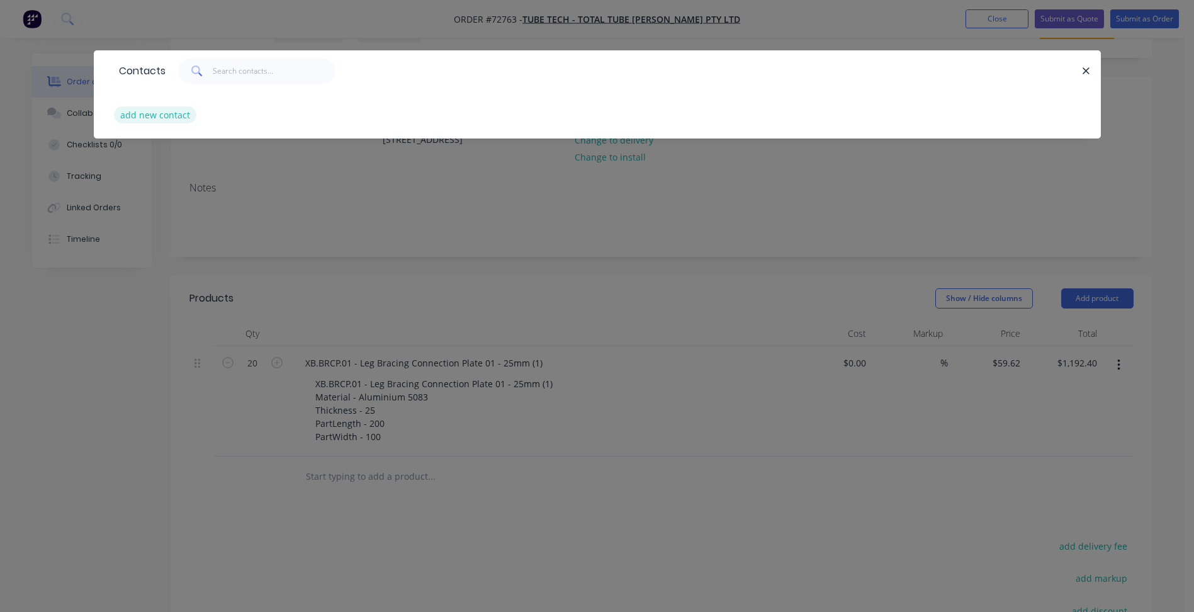
click at [152, 114] on button "add new contact" at bounding box center [155, 114] width 83 height 17
select select "AU"
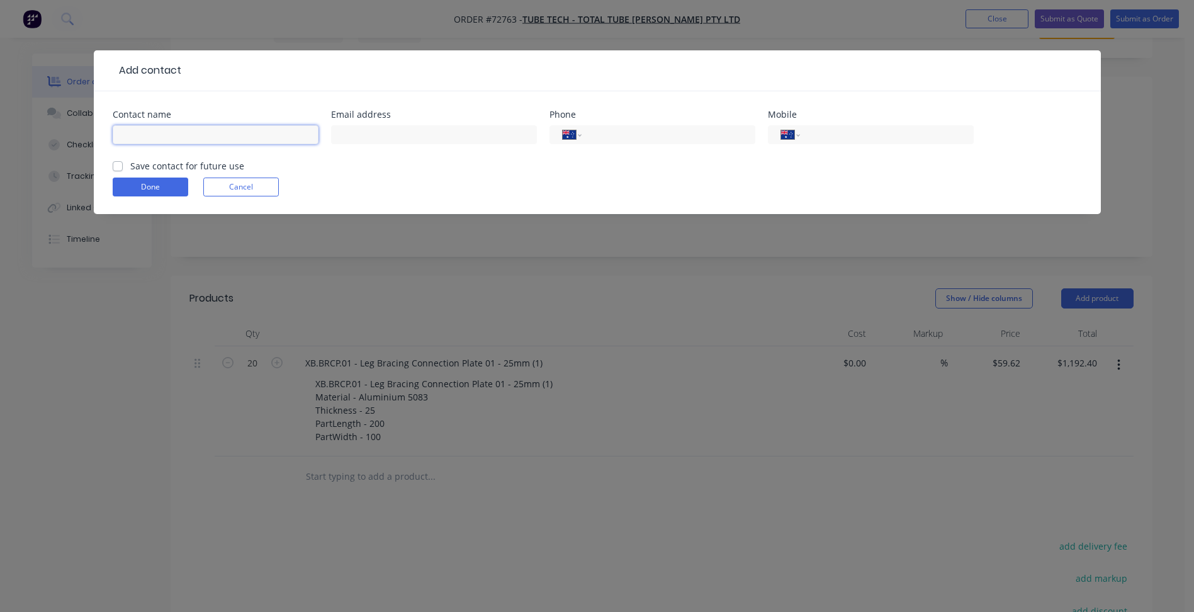
click at [145, 128] on input "text" at bounding box center [216, 134] width 206 height 19
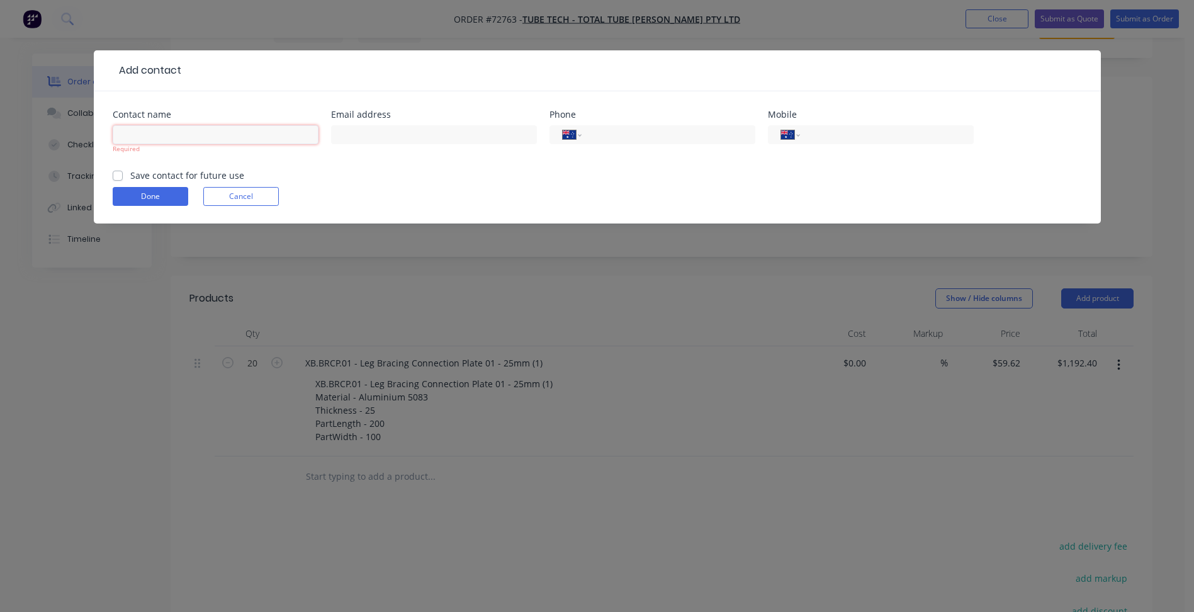
click at [169, 138] on input "text" at bounding box center [216, 134] width 206 height 19
type input "[PERSON_NAME]"
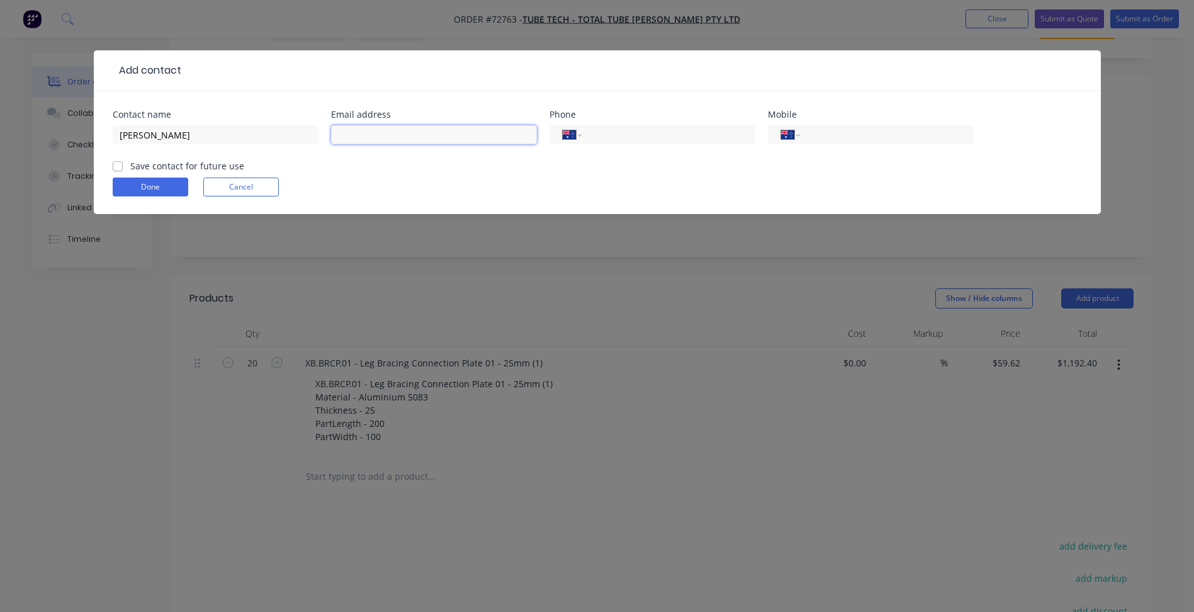
click at [360, 137] on input "text" at bounding box center [434, 134] width 206 height 19
paste input "[EMAIL_ADDRESS][DOMAIN_NAME]"
type input "[EMAIL_ADDRESS][DOMAIN_NAME]"
click at [864, 132] on input "tel" at bounding box center [884, 135] width 151 height 14
type input "[PHONE_NUMBER]"
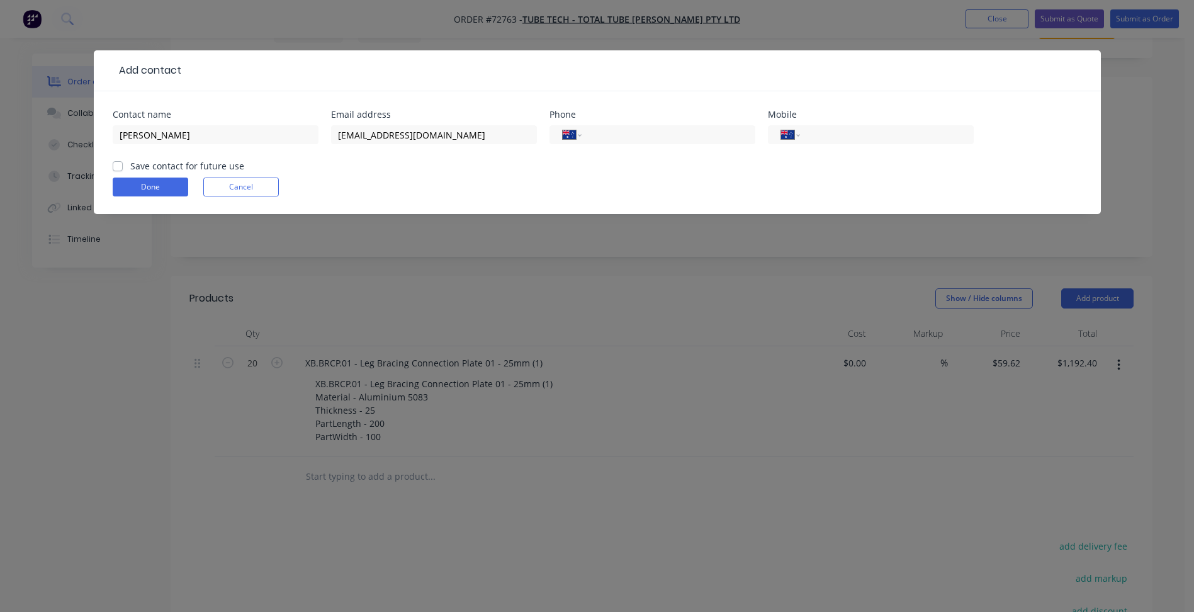
drag, startPoint x: 629, startPoint y: 140, endPoint x: 514, endPoint y: 152, distance: 115.9
click at [629, 140] on input "tel" at bounding box center [665, 135] width 151 height 14
paste input "[PHONE_NUMBER]"
type input "[PHONE_NUMBER]"
click at [154, 164] on label "Save contact for future use" at bounding box center [187, 165] width 114 height 13
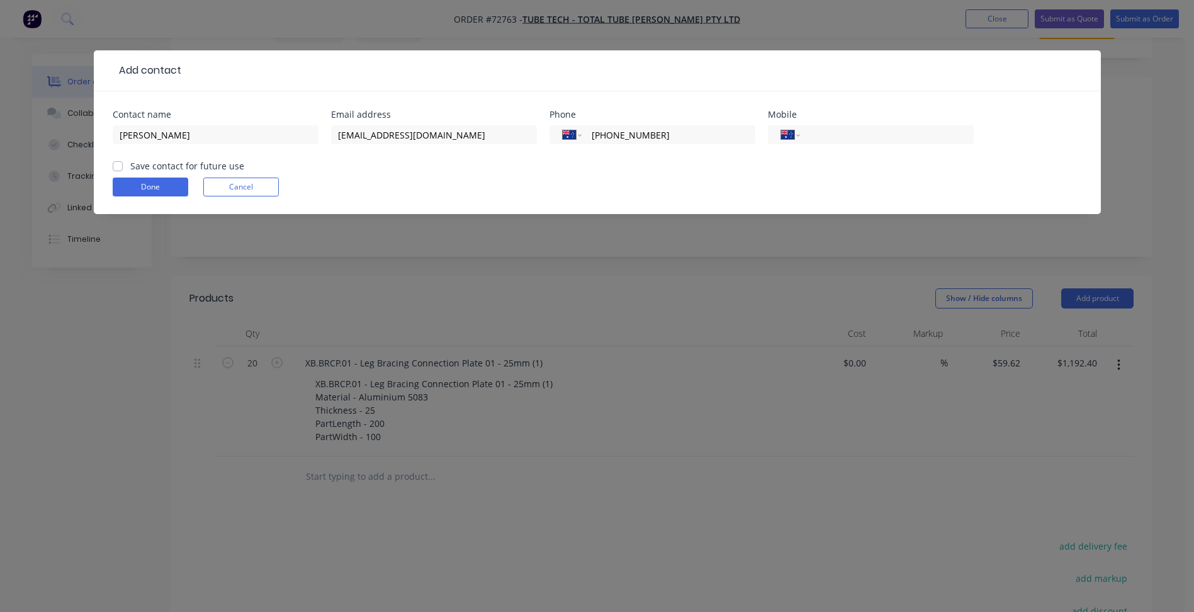
click at [123, 164] on input "Save contact for future use" at bounding box center [118, 165] width 10 height 12
checkbox input "true"
click at [154, 179] on button "Done" at bounding box center [151, 186] width 76 height 19
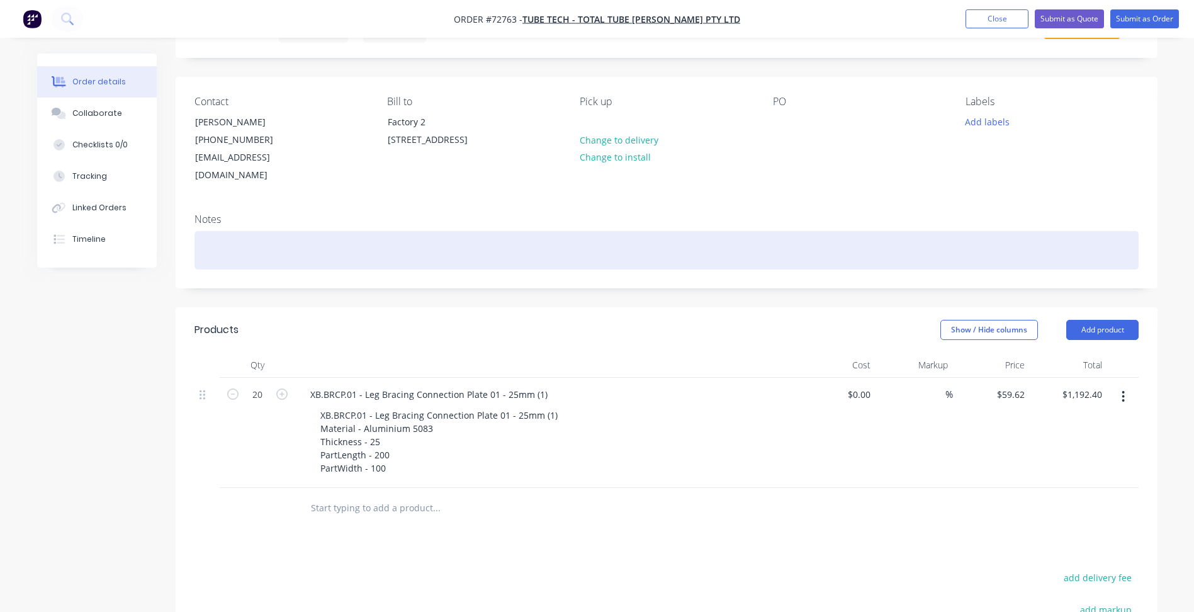
scroll to position [0, 0]
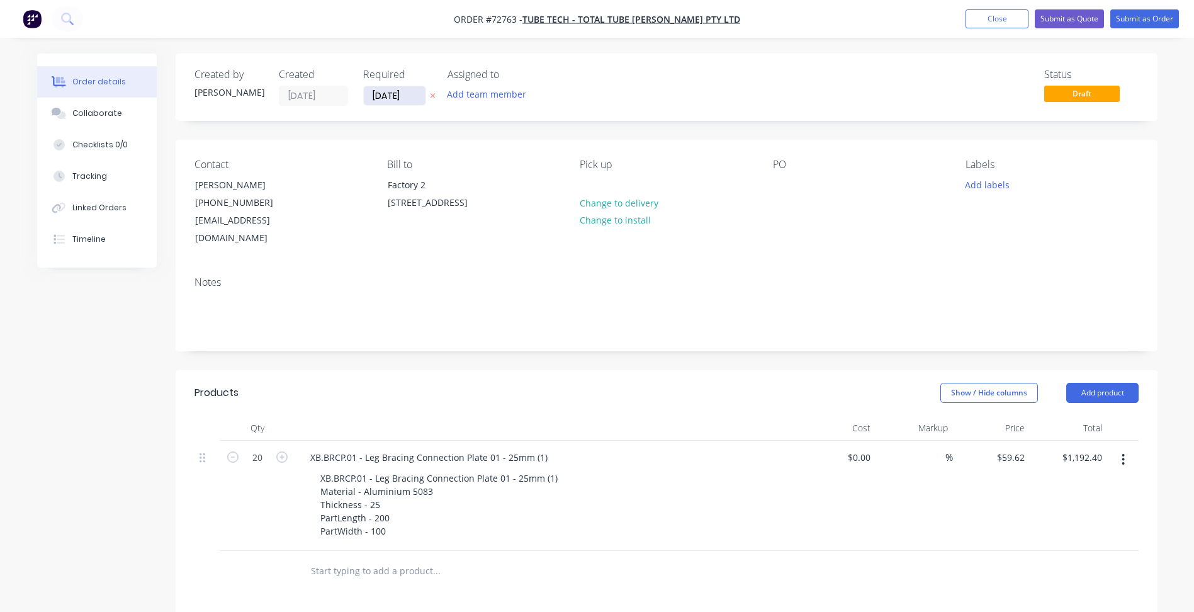
click at [395, 99] on input "[DATE]" at bounding box center [395, 95] width 62 height 19
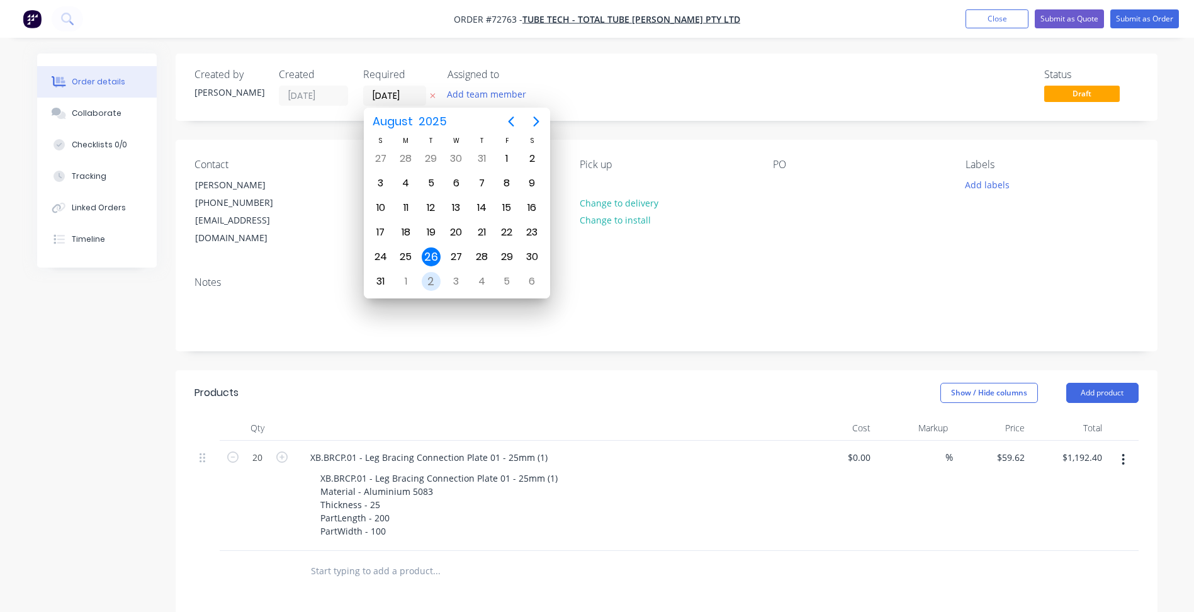
click at [431, 282] on div "2" at bounding box center [431, 281] width 19 height 19
type input "[DATE]"
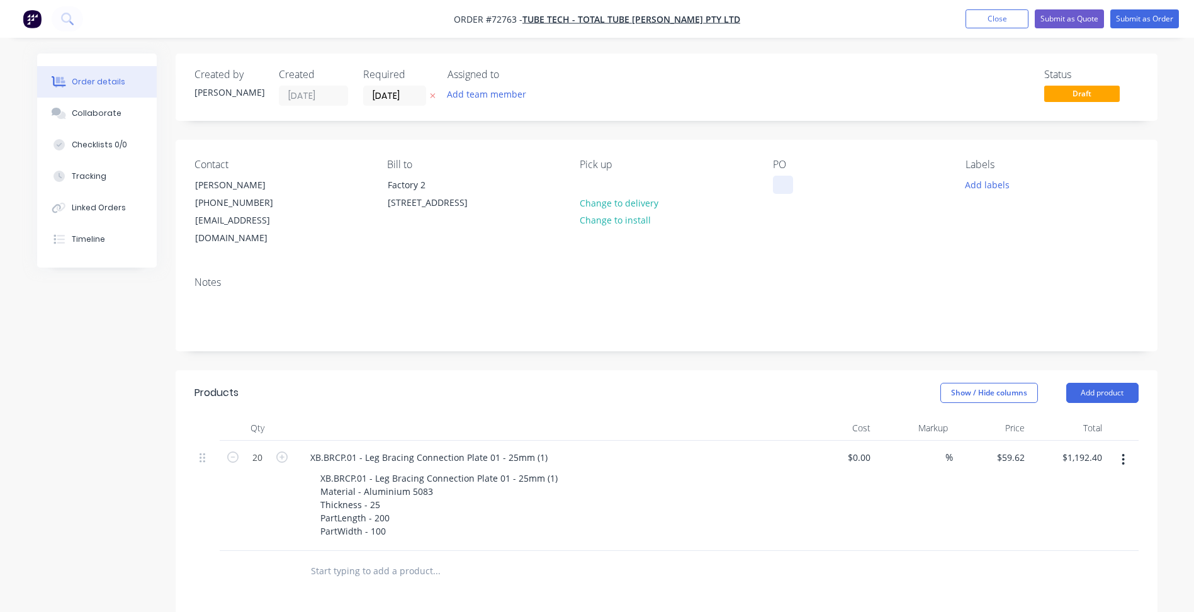
click at [787, 184] on div at bounding box center [783, 185] width 20 height 18
click at [981, 184] on button "Add labels" at bounding box center [988, 184] width 58 height 17
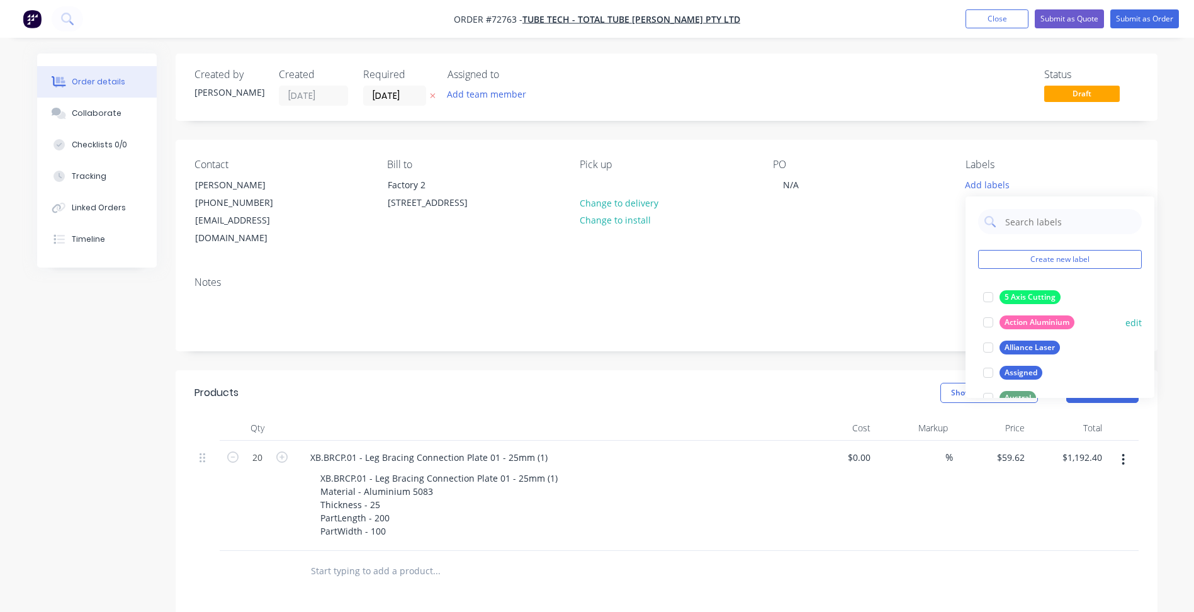
scroll to position [63, 0]
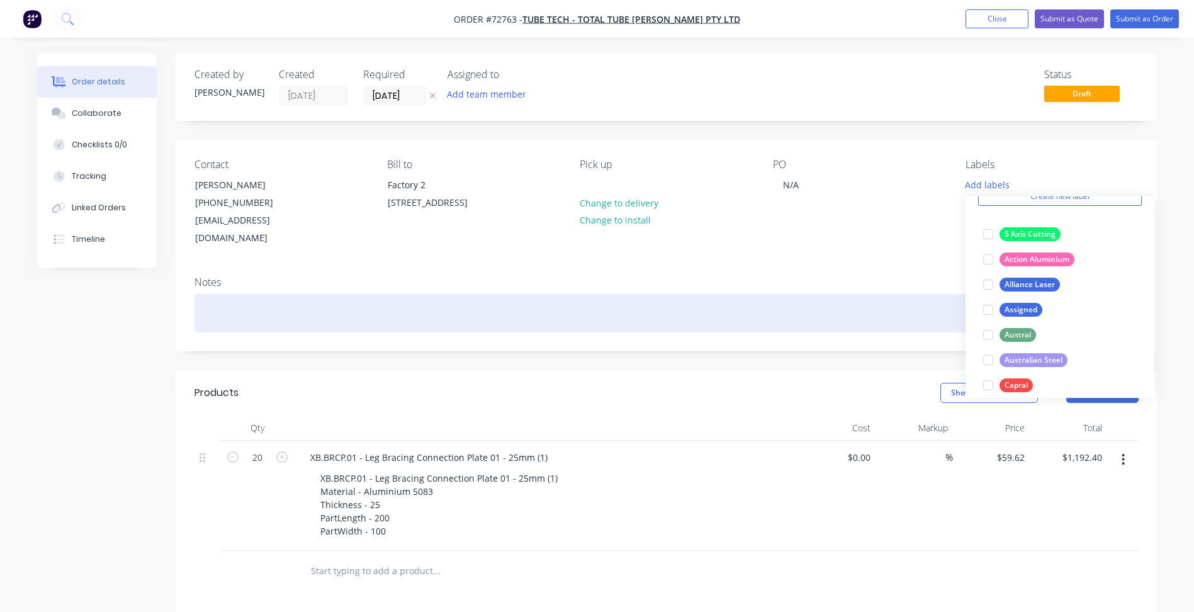
click at [777, 294] on div at bounding box center [666, 313] width 944 height 38
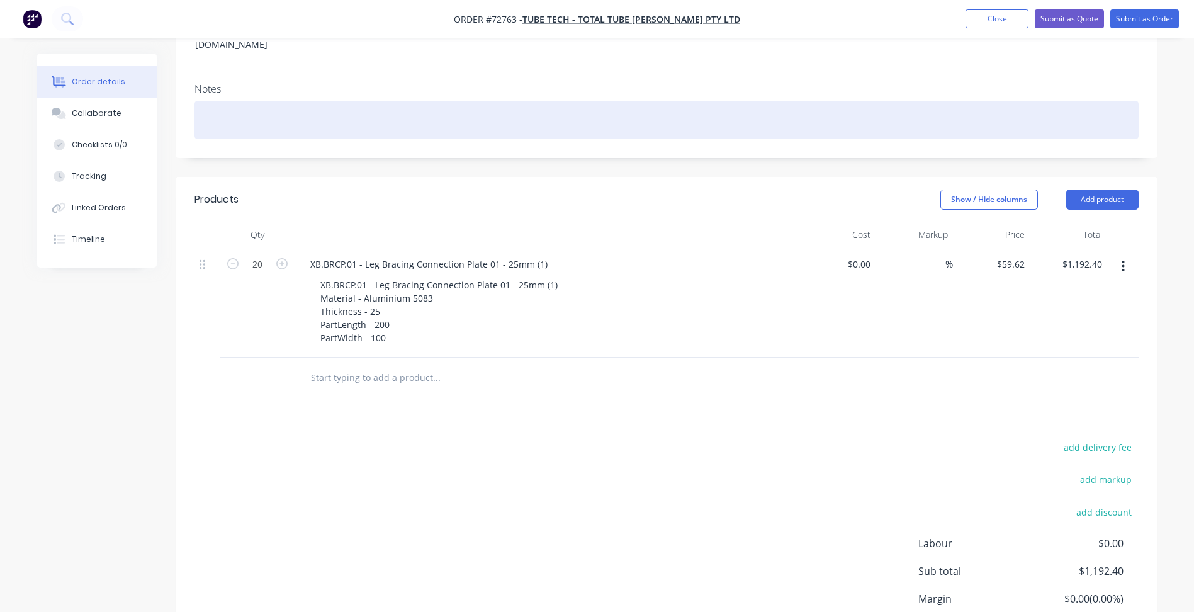
scroll to position [283, 0]
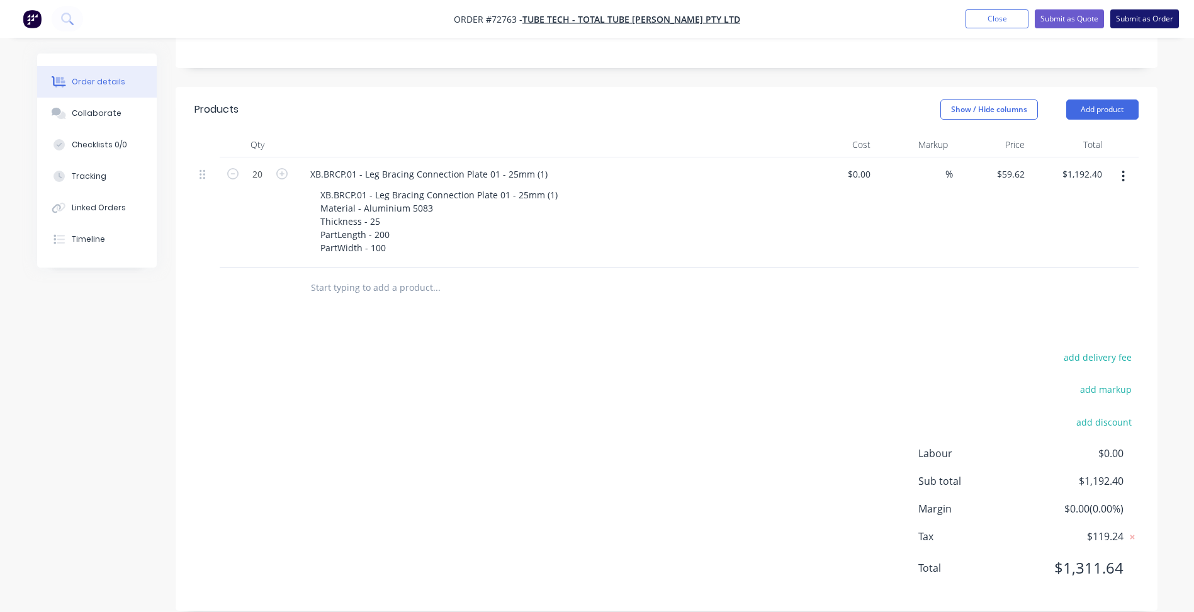
click at [1139, 27] on button "Submit as Order" at bounding box center [1144, 18] width 69 height 19
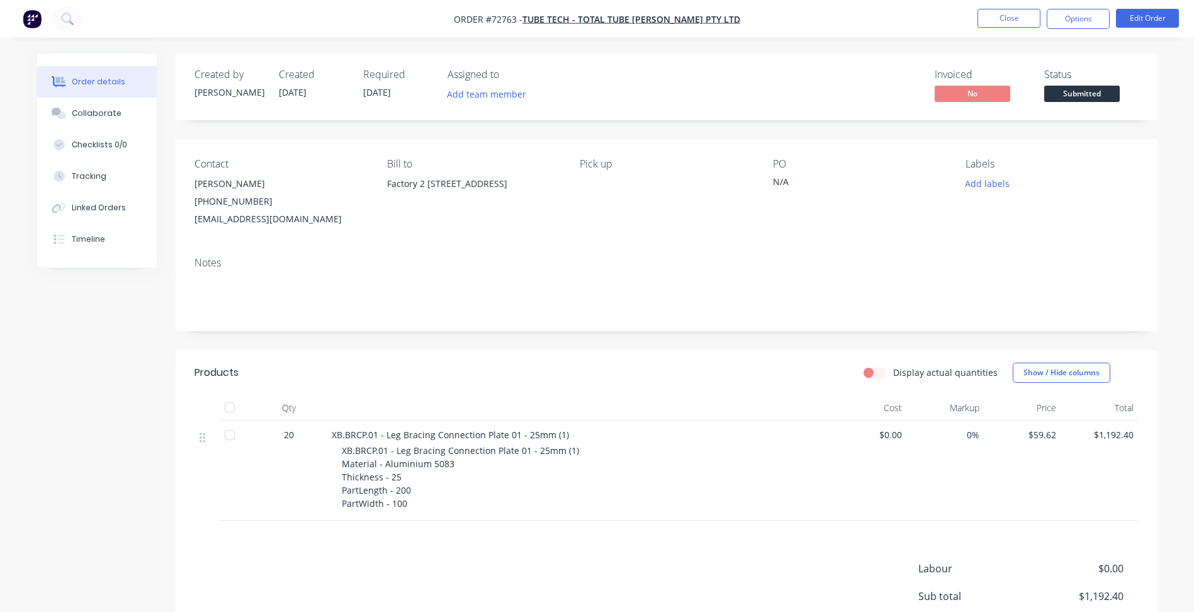
click at [1083, 84] on span at bounding box center [1082, 83] width 8 height 4
click at [1083, 96] on span "Submitted" at bounding box center [1082, 94] width 76 height 16
click at [1013, 13] on button "Close" at bounding box center [1008, 18] width 63 height 19
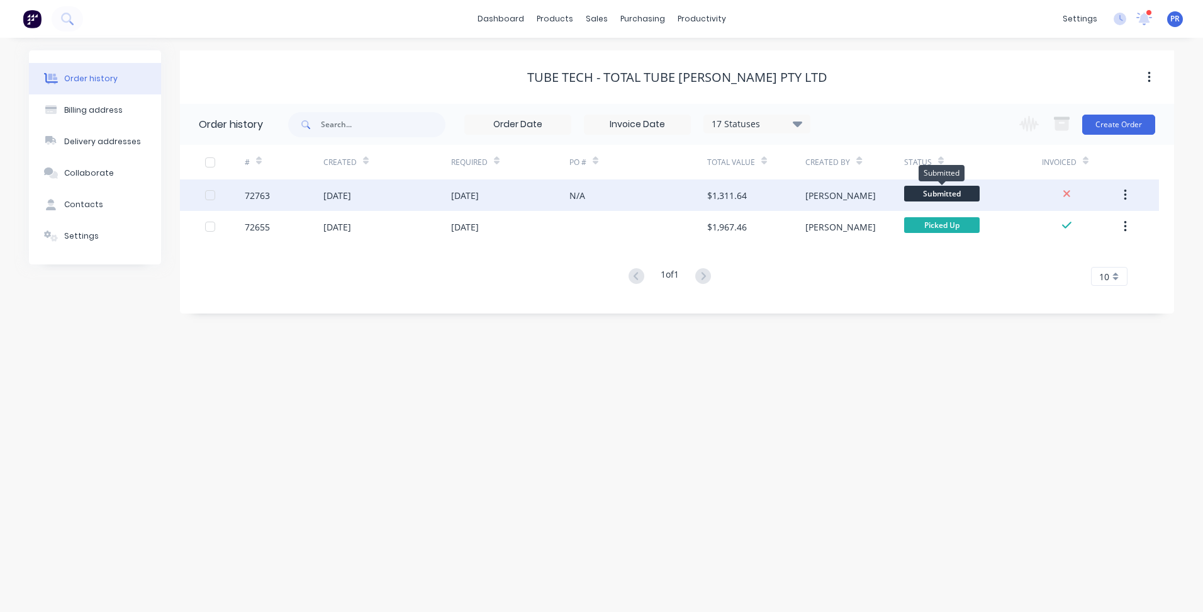
click at [932, 196] on span "Submitted" at bounding box center [942, 194] width 76 height 16
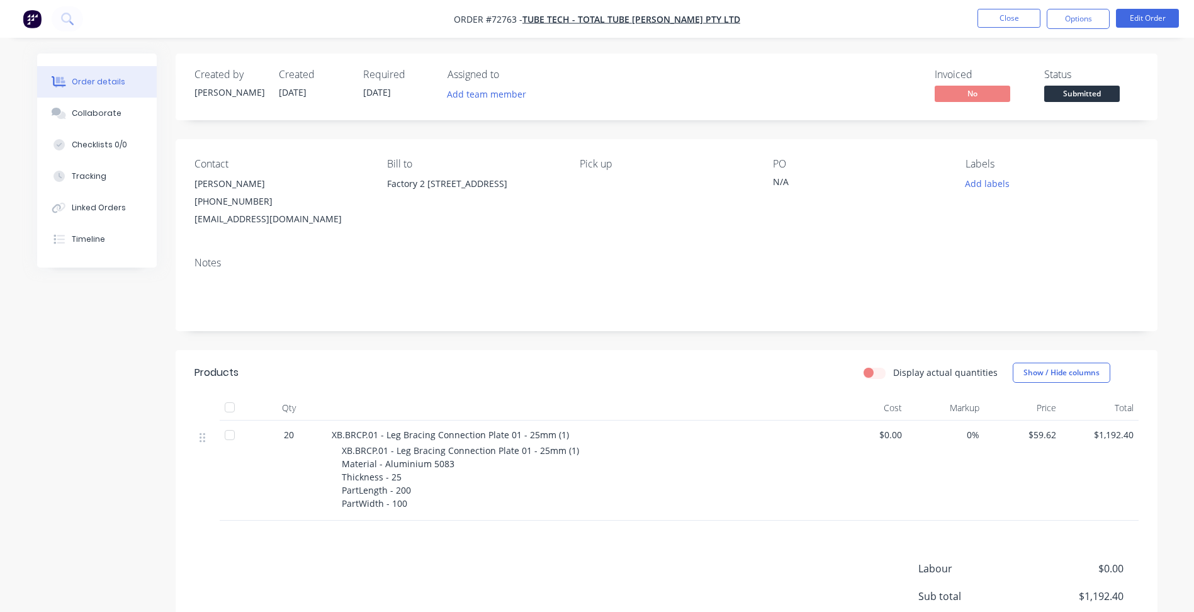
click at [1084, 99] on span "Submitted" at bounding box center [1082, 94] width 76 height 16
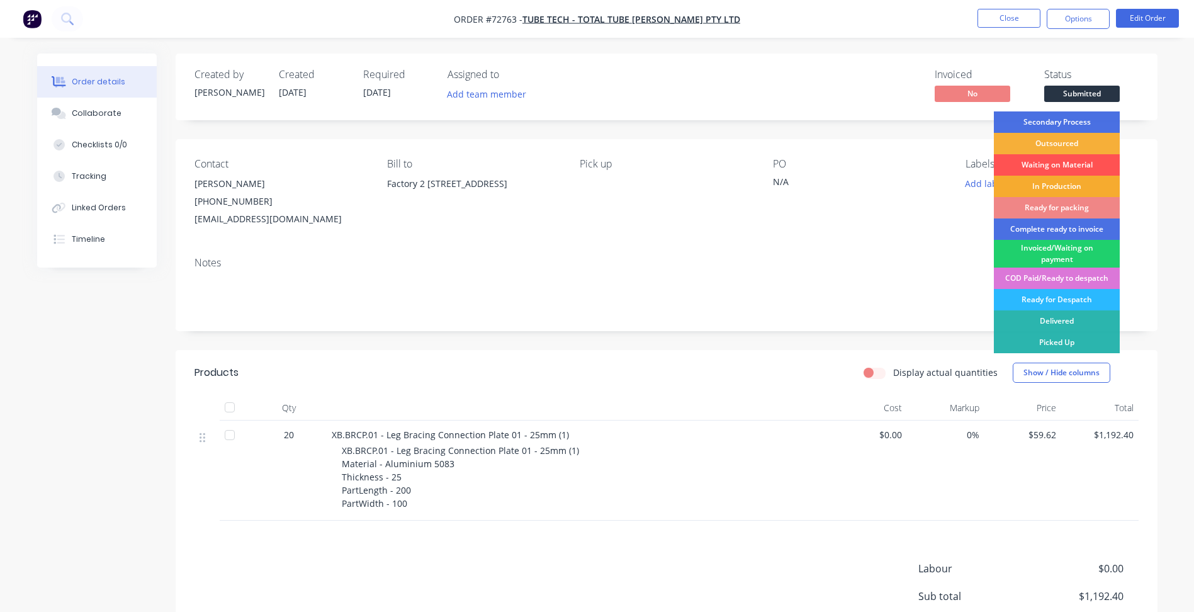
click at [1058, 180] on div "In Production" at bounding box center [1057, 186] width 126 height 21
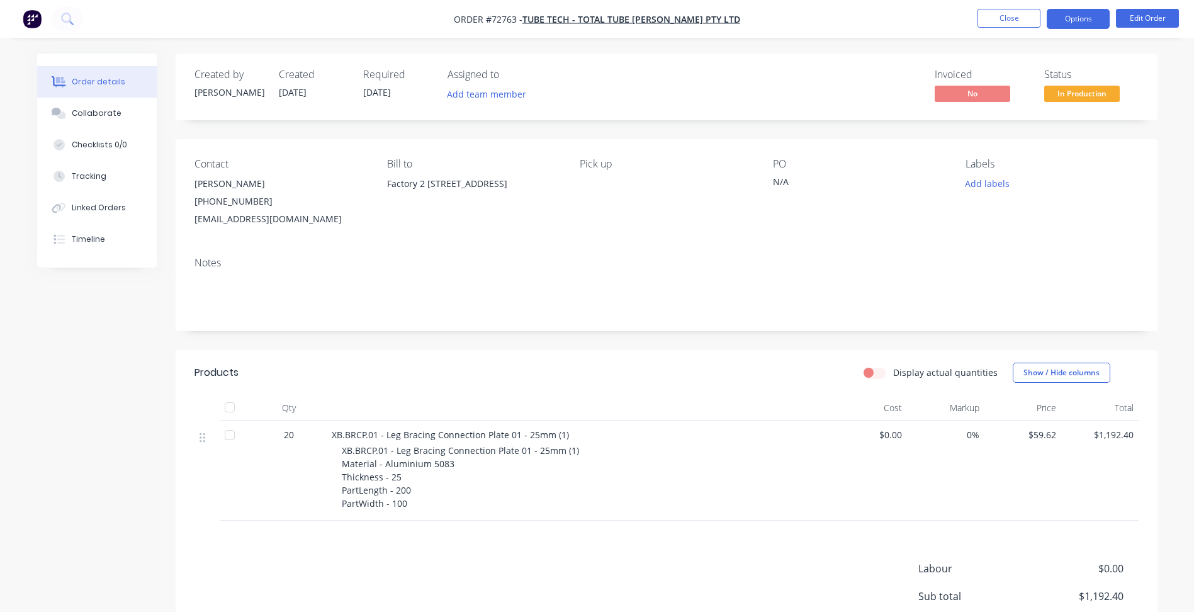
click at [1082, 14] on button "Options" at bounding box center [1078, 19] width 63 height 20
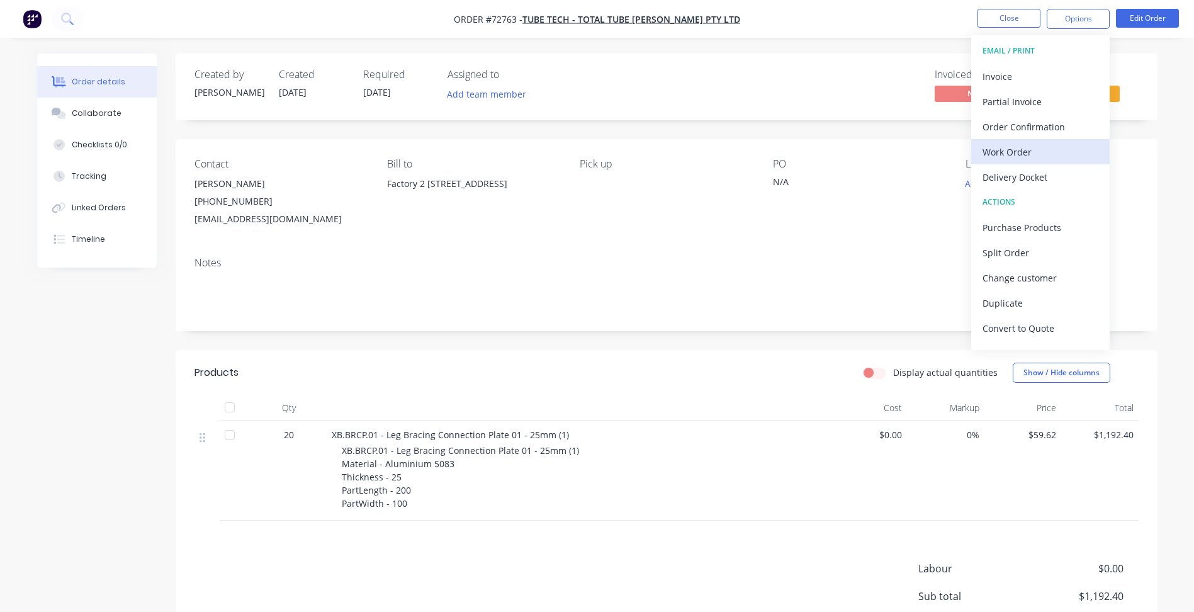
click at [1016, 153] on div "Work Order" at bounding box center [1041, 152] width 116 height 18
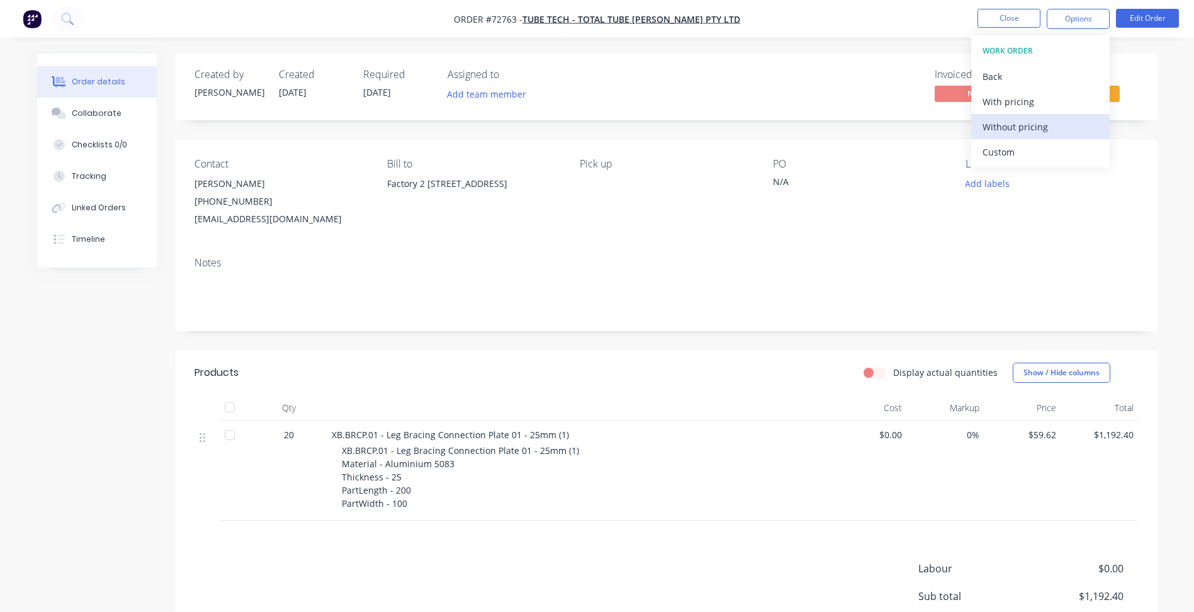
click at [994, 133] on div "Without pricing" at bounding box center [1041, 127] width 116 height 18
click at [146, 335] on div "Created by [PERSON_NAME] Created [DATE] Required [DATE] Assigned to Add team me…" at bounding box center [597, 398] width 1120 height 691
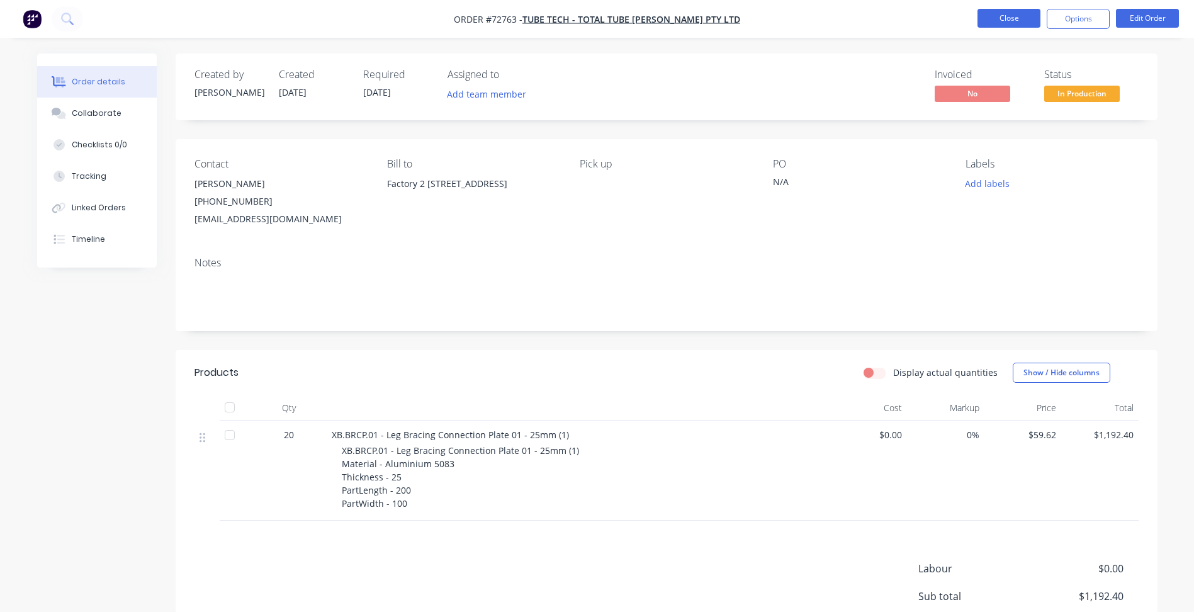
click at [1014, 15] on button "Close" at bounding box center [1008, 18] width 63 height 19
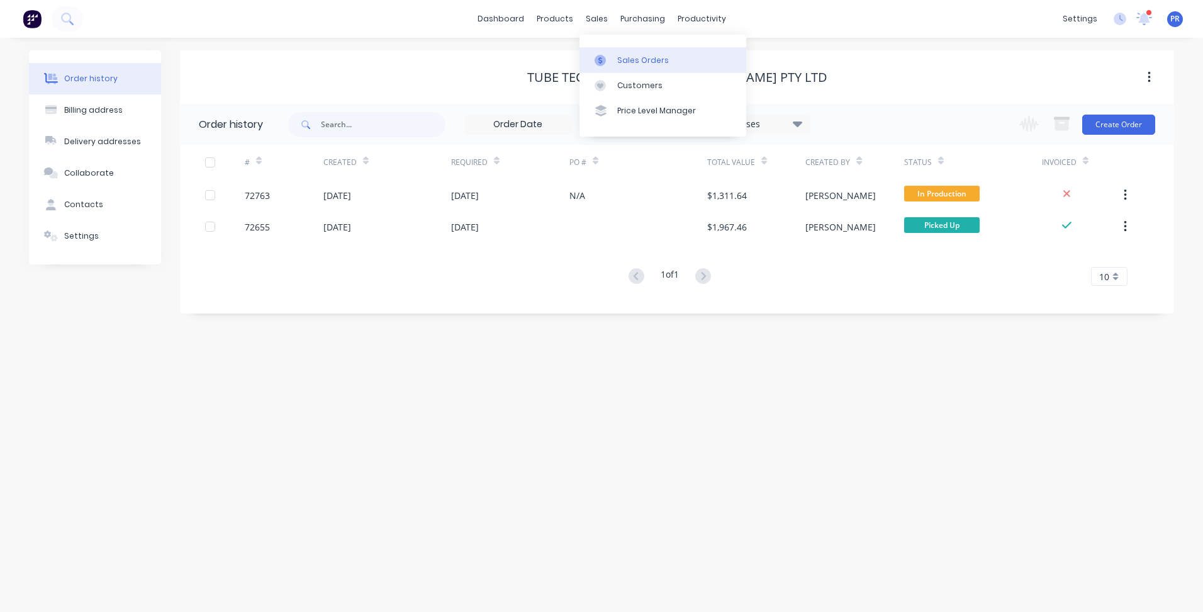
click at [636, 62] on div "Sales Orders" at bounding box center [643, 60] width 52 height 11
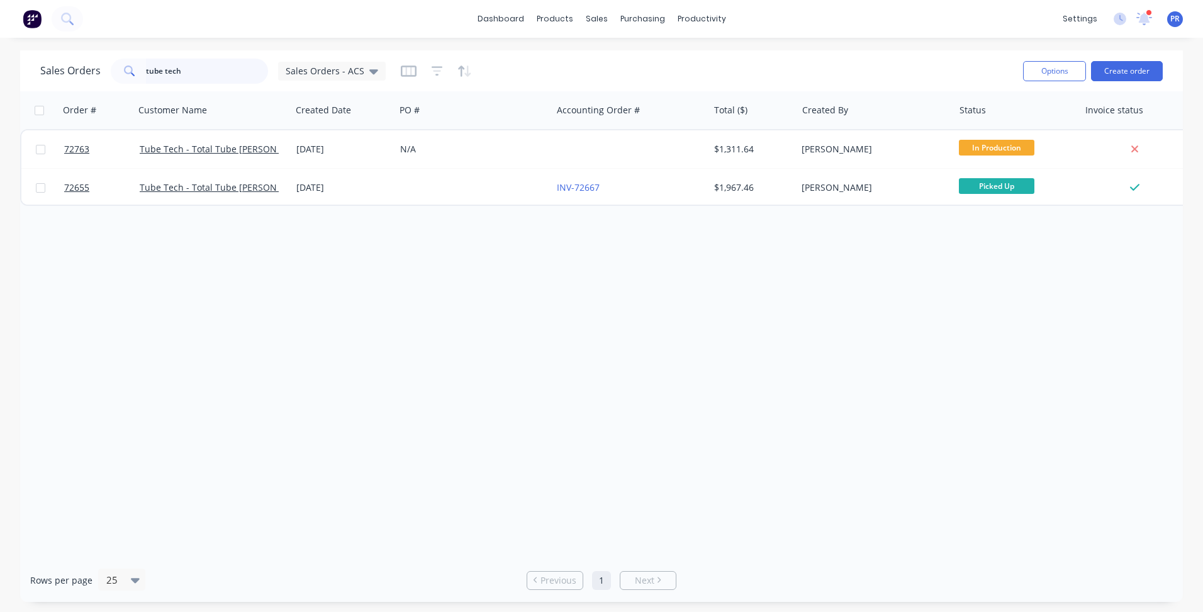
drag, startPoint x: 184, startPoint y: 71, endPoint x: 1, endPoint y: 62, distance: 184.0
click at [9, 62] on div "Sales Orders tube tech Sales Orders - ACS Options Create order Order # Customer…" at bounding box center [601, 325] width 1203 height 551
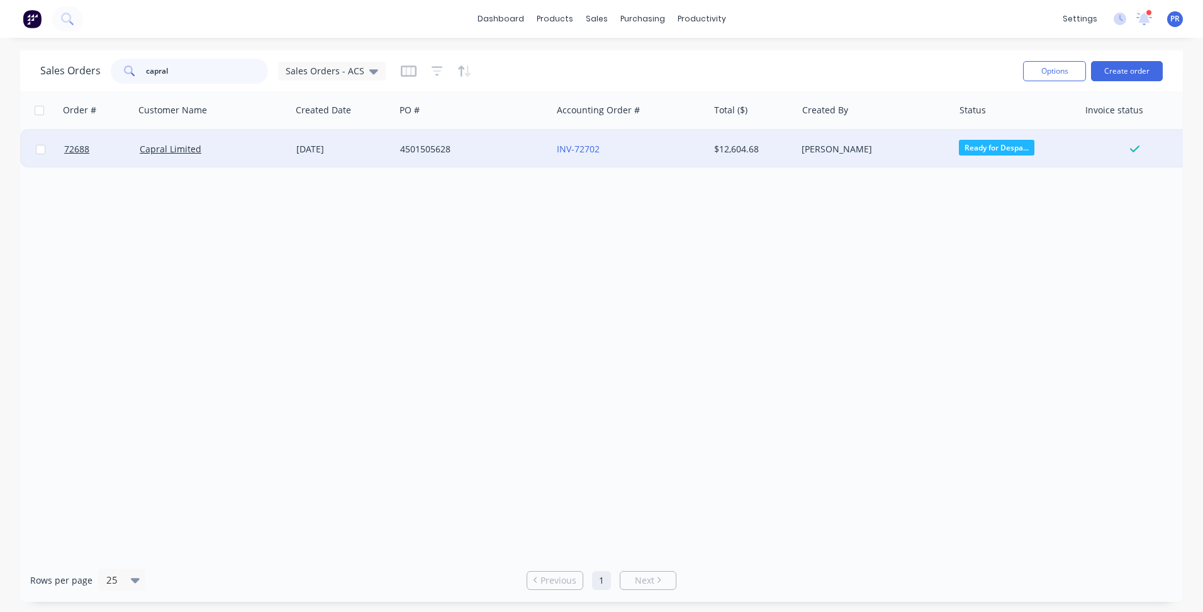
type input "capral"
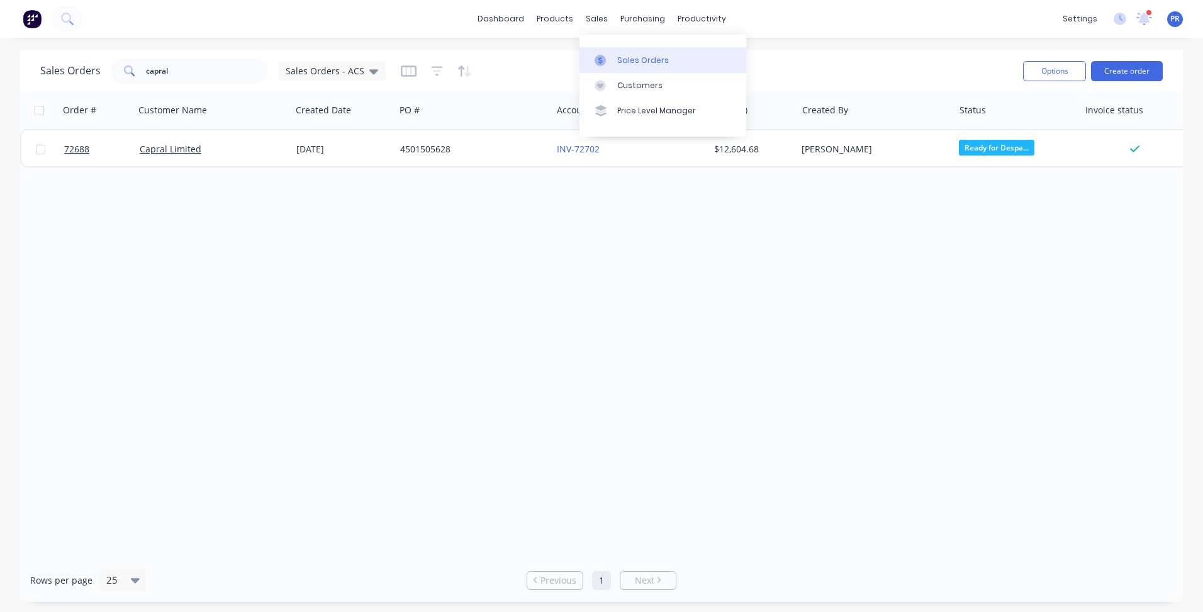
click at [628, 58] on div "Sales Orders" at bounding box center [643, 60] width 52 height 11
click at [622, 56] on div "Sales Orders" at bounding box center [643, 60] width 52 height 11
click at [658, 55] on div "Purchase Orders" at bounding box center [683, 60] width 67 height 11
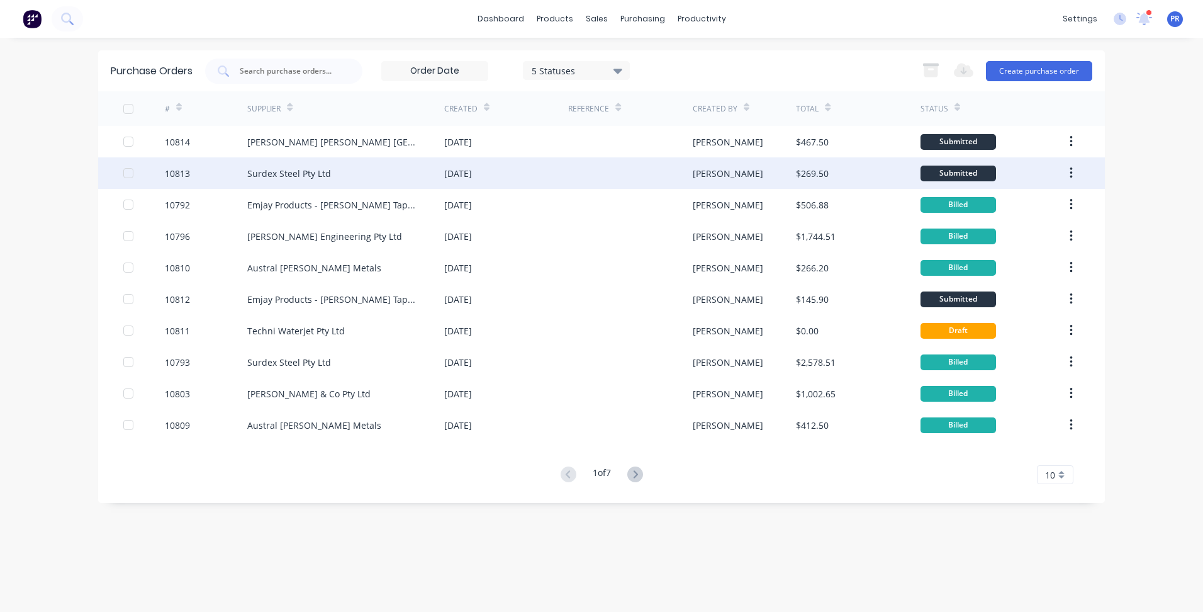
click at [310, 176] on div "Surdex Steel Pty Ltd" at bounding box center [289, 173] width 84 height 13
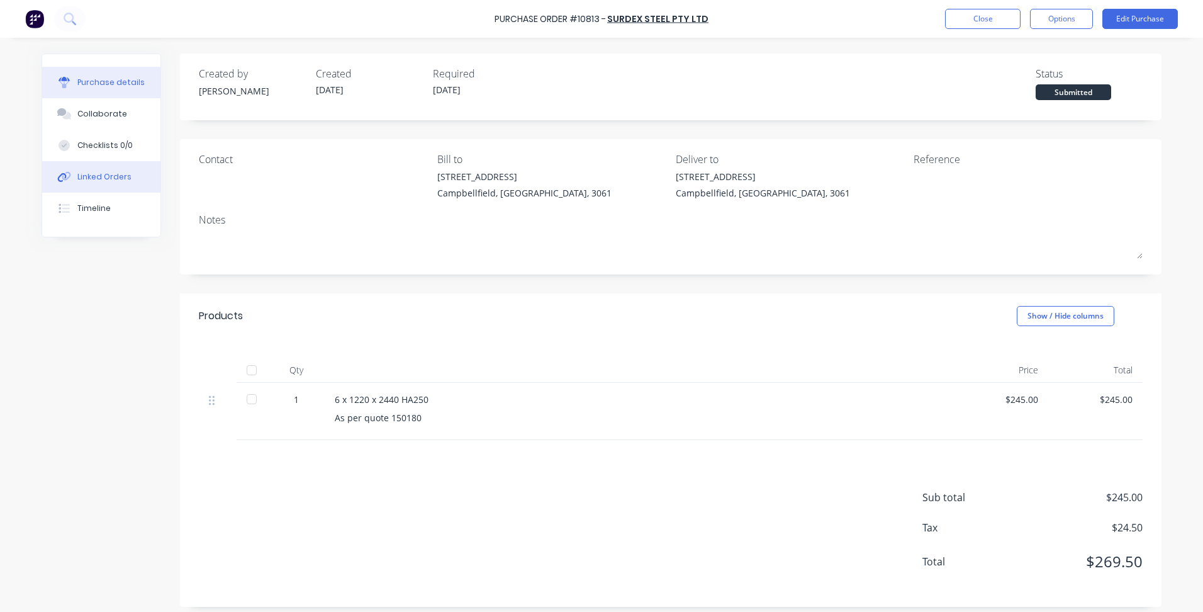
click at [116, 177] on div "Linked Orders" at bounding box center [104, 176] width 54 height 11
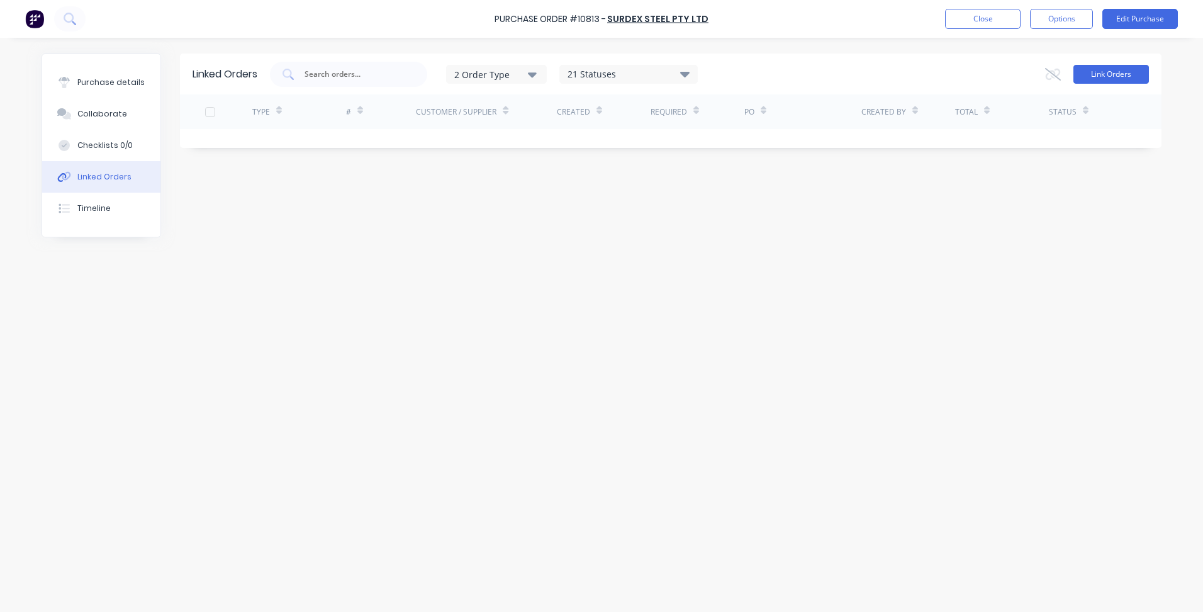
click at [1118, 80] on button "Link Orders" at bounding box center [1112, 74] width 76 height 19
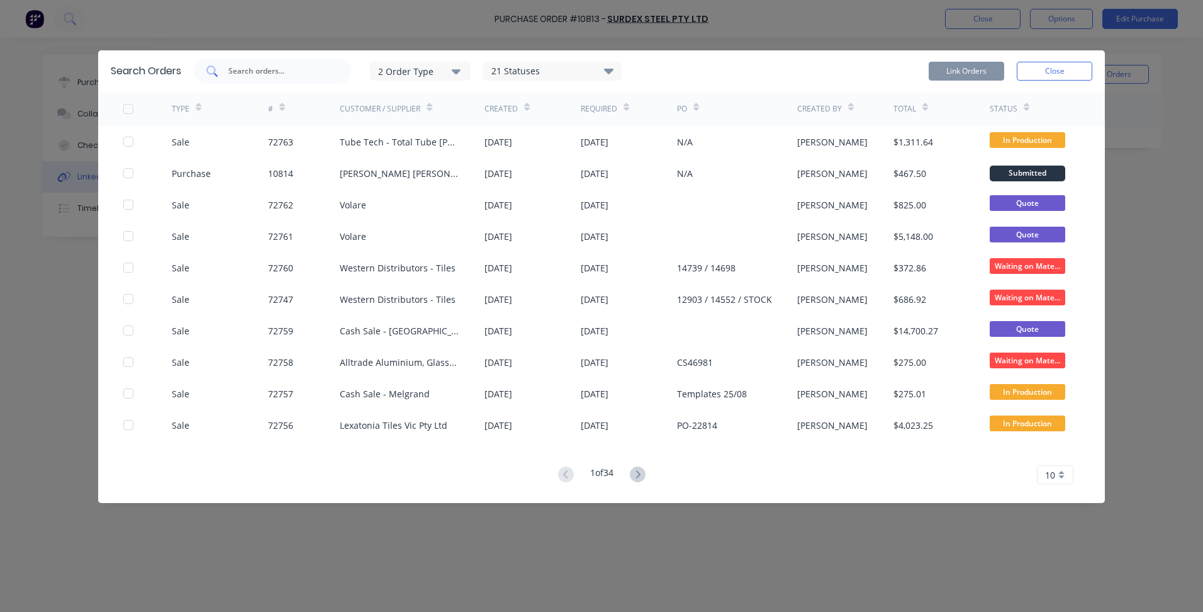
click at [257, 69] on input "text" at bounding box center [279, 71] width 104 height 13
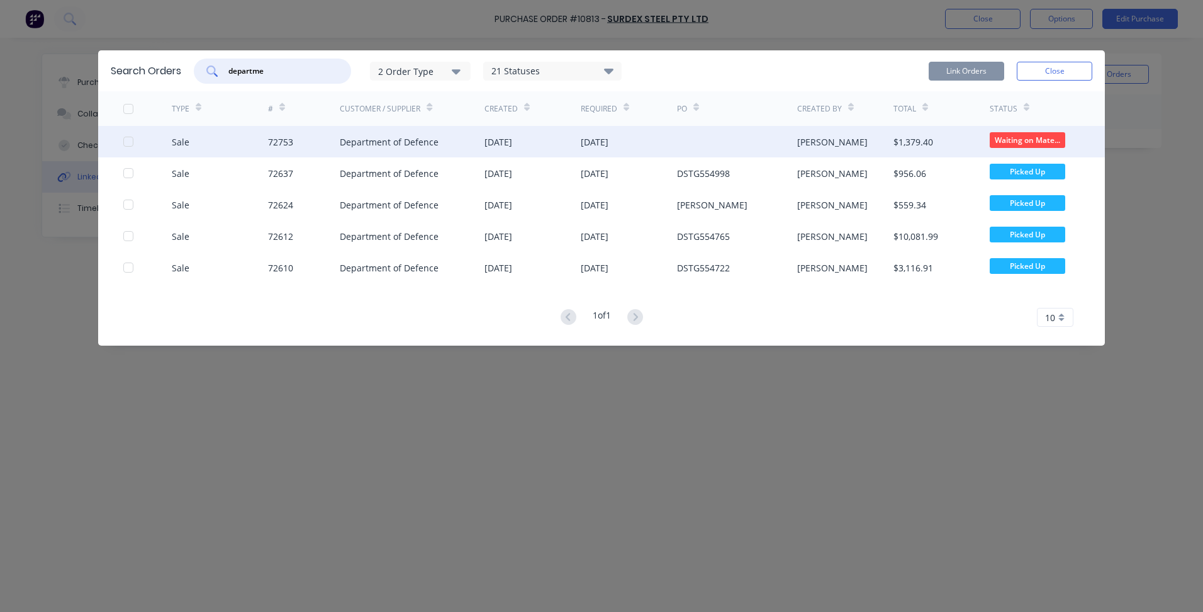
type input "departme"
click at [400, 140] on div "Department of Defence" at bounding box center [389, 141] width 99 height 13
click at [129, 141] on div at bounding box center [128, 141] width 25 height 25
click at [981, 64] on button "Link Orders" at bounding box center [967, 71] width 76 height 19
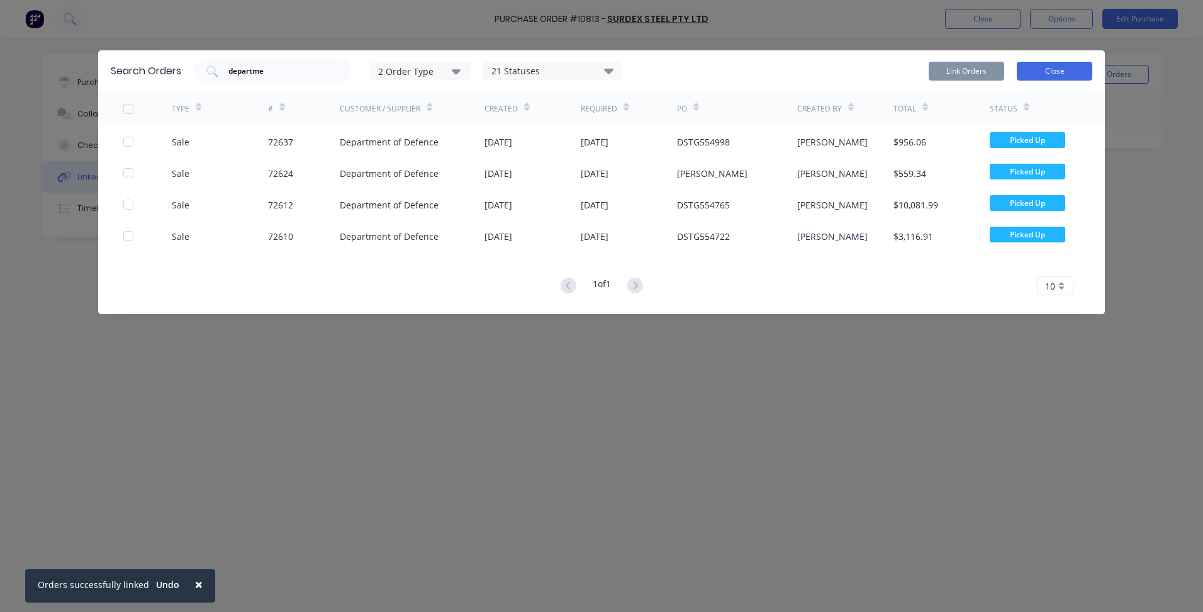
click at [1060, 72] on button "Close" at bounding box center [1055, 71] width 76 height 19
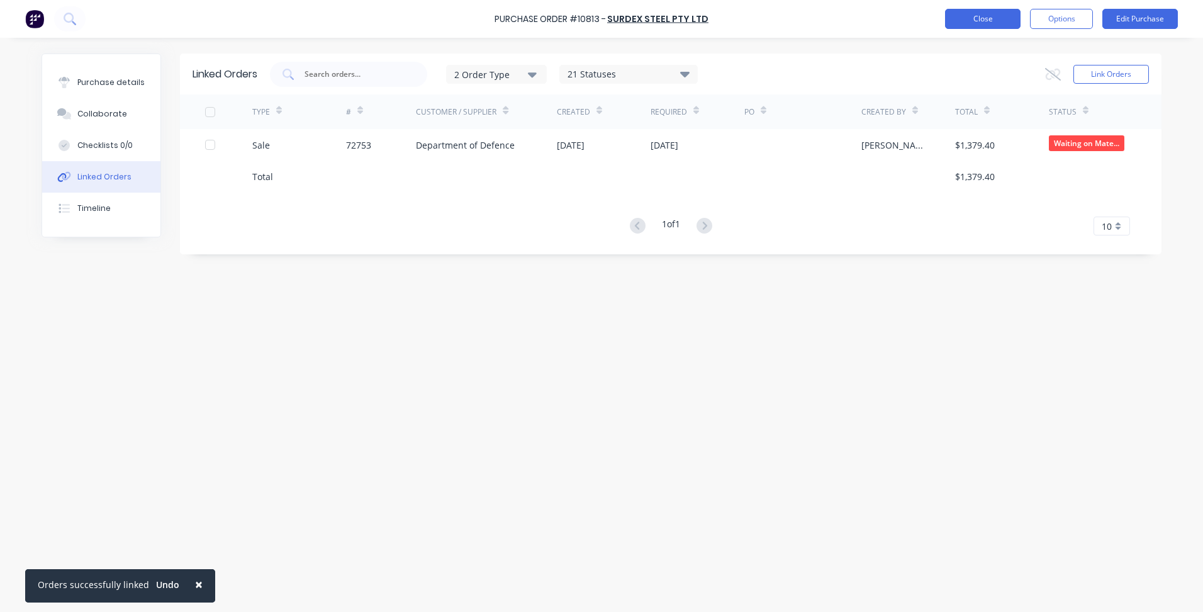
click at [991, 16] on button "Close" at bounding box center [983, 19] width 76 height 20
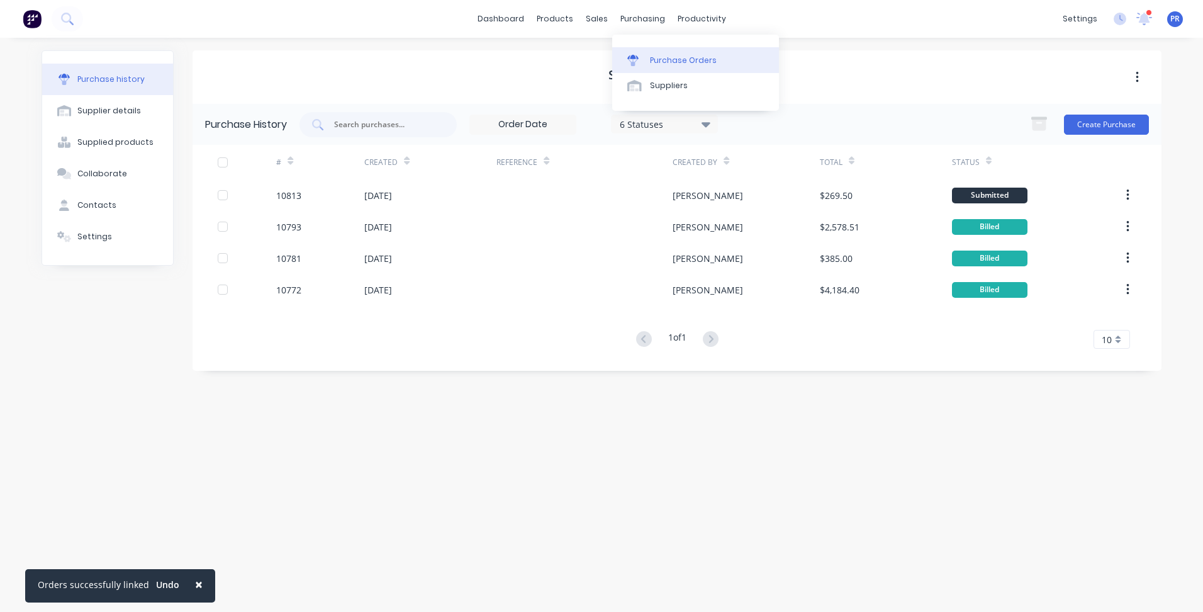
click at [672, 60] on div "Purchase Orders" at bounding box center [683, 60] width 67 height 11
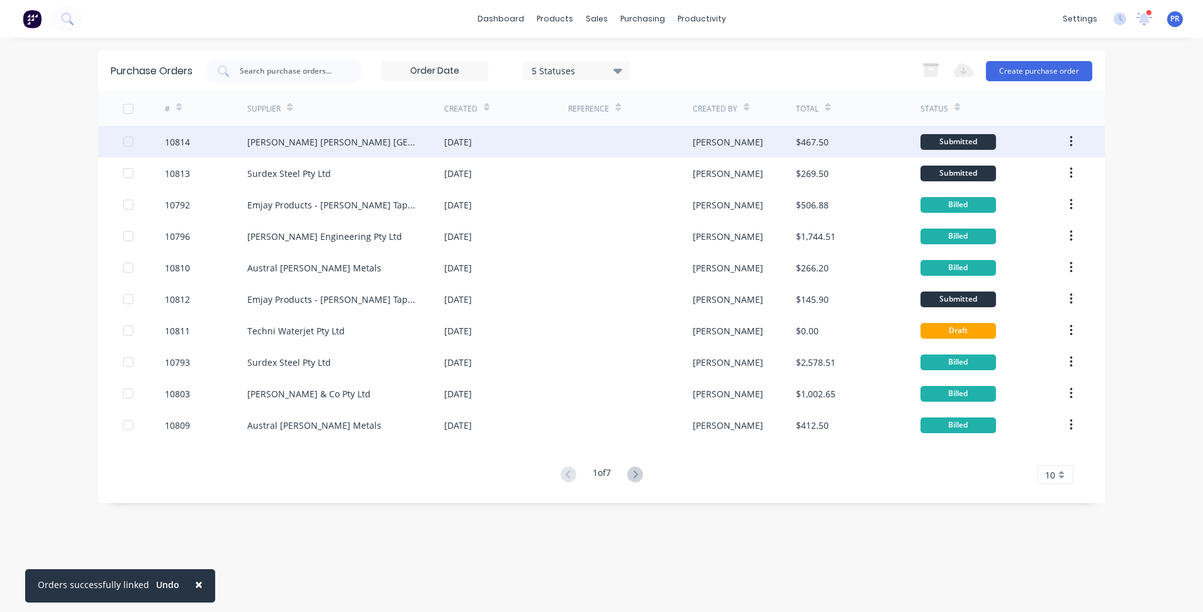
click at [301, 144] on div "[PERSON_NAME] [PERSON_NAME] [GEOGRAPHIC_DATA]" at bounding box center [333, 141] width 172 height 13
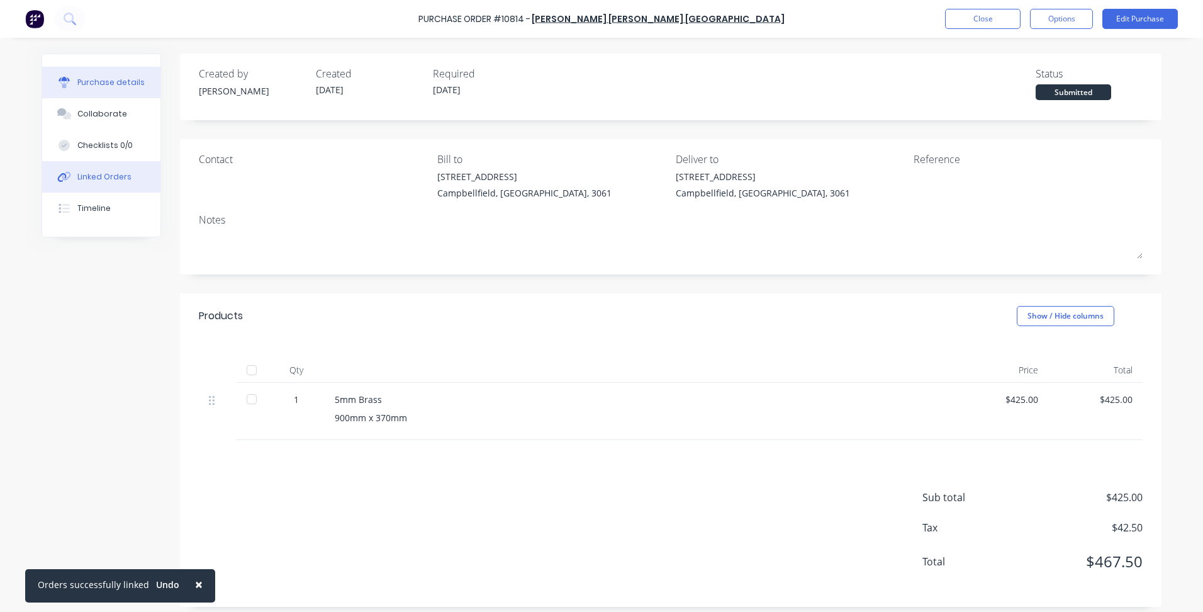
click at [103, 174] on div "Linked Orders" at bounding box center [104, 176] width 54 height 11
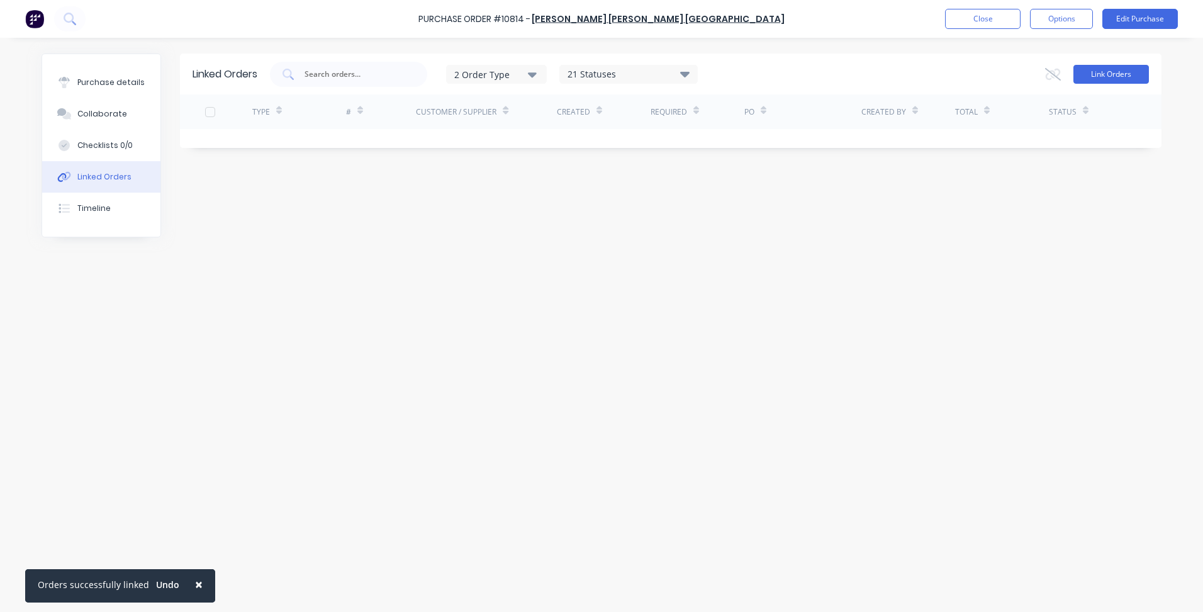
click at [1127, 72] on button "Link Orders" at bounding box center [1112, 74] width 76 height 19
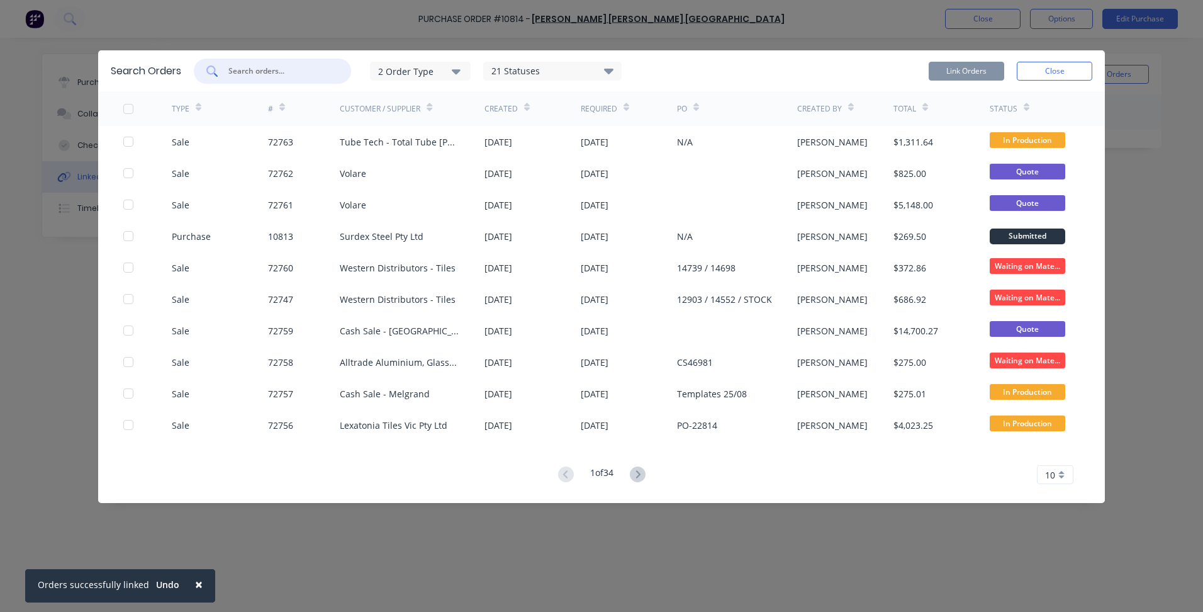
click at [262, 71] on input "text" at bounding box center [279, 71] width 104 height 13
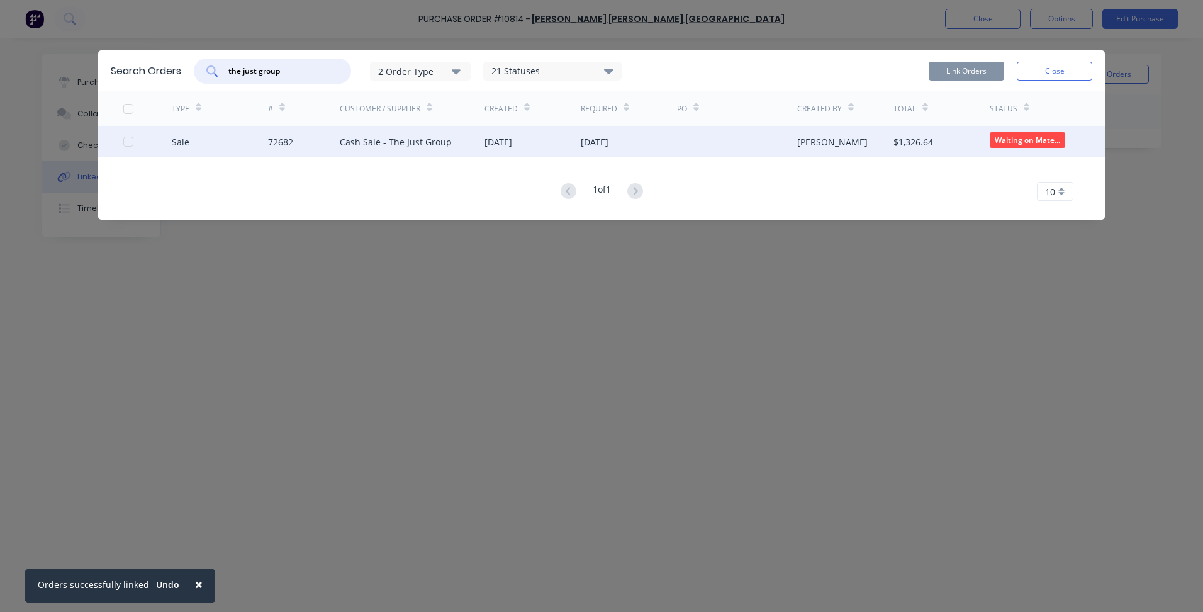
click at [128, 139] on div at bounding box center [128, 141] width 25 height 25
type input "the just group"
click at [970, 72] on button "Link Orders" at bounding box center [967, 71] width 76 height 19
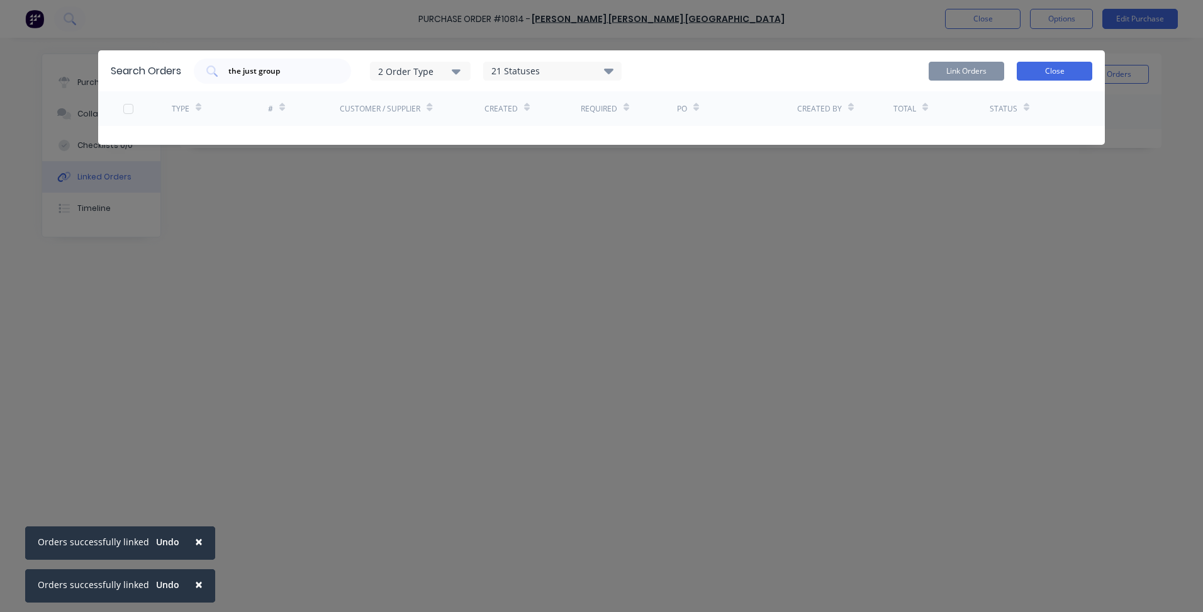
click at [1047, 78] on button "Close" at bounding box center [1055, 71] width 76 height 19
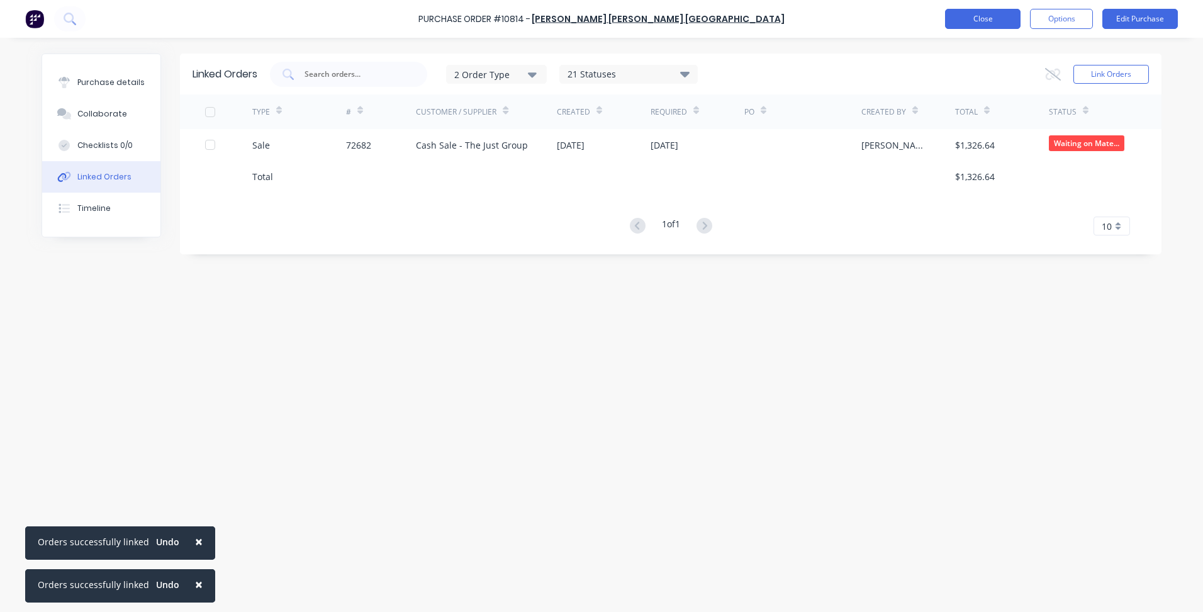
click at [980, 25] on button "Close" at bounding box center [983, 19] width 76 height 20
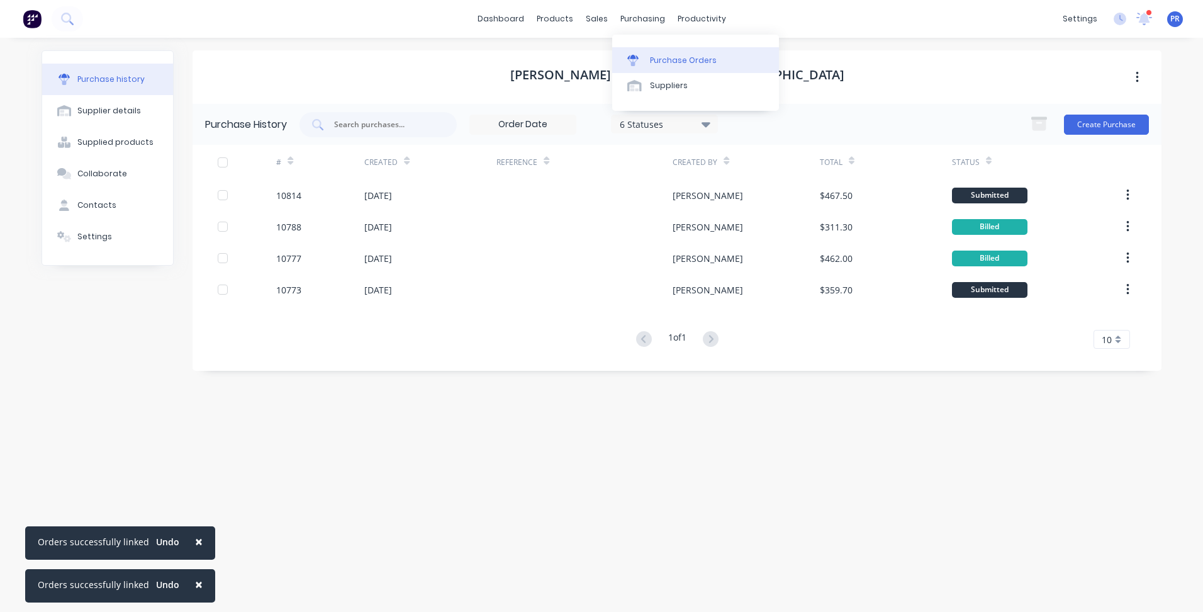
click at [670, 55] on div "Purchase Orders" at bounding box center [683, 60] width 67 height 11
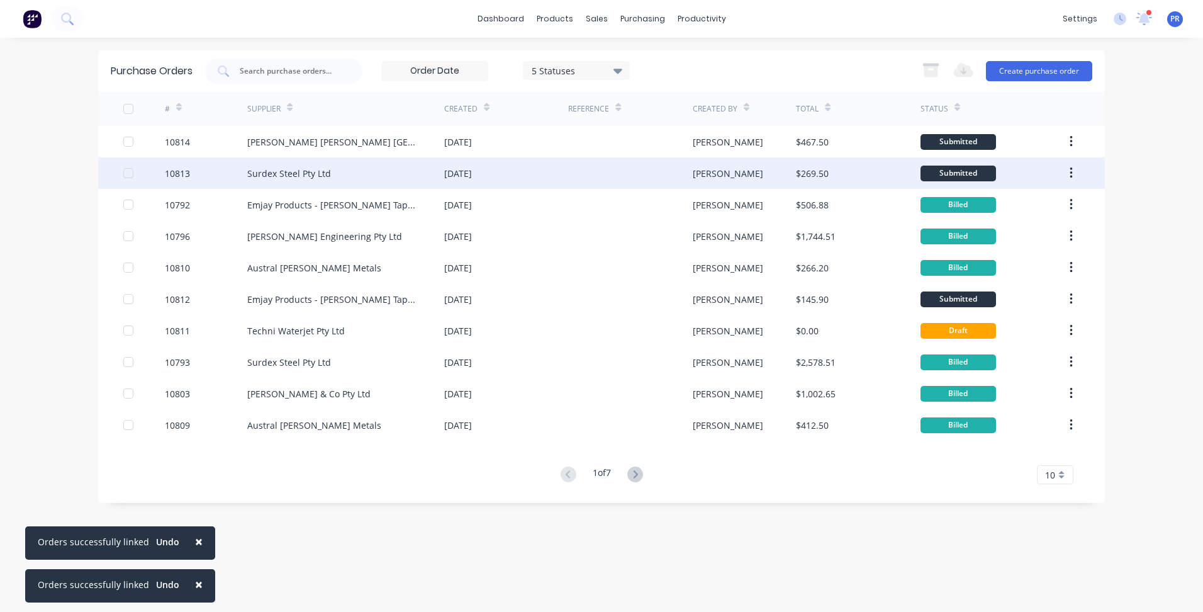
click at [325, 169] on div "Surdex Steel Pty Ltd" at bounding box center [289, 173] width 84 height 13
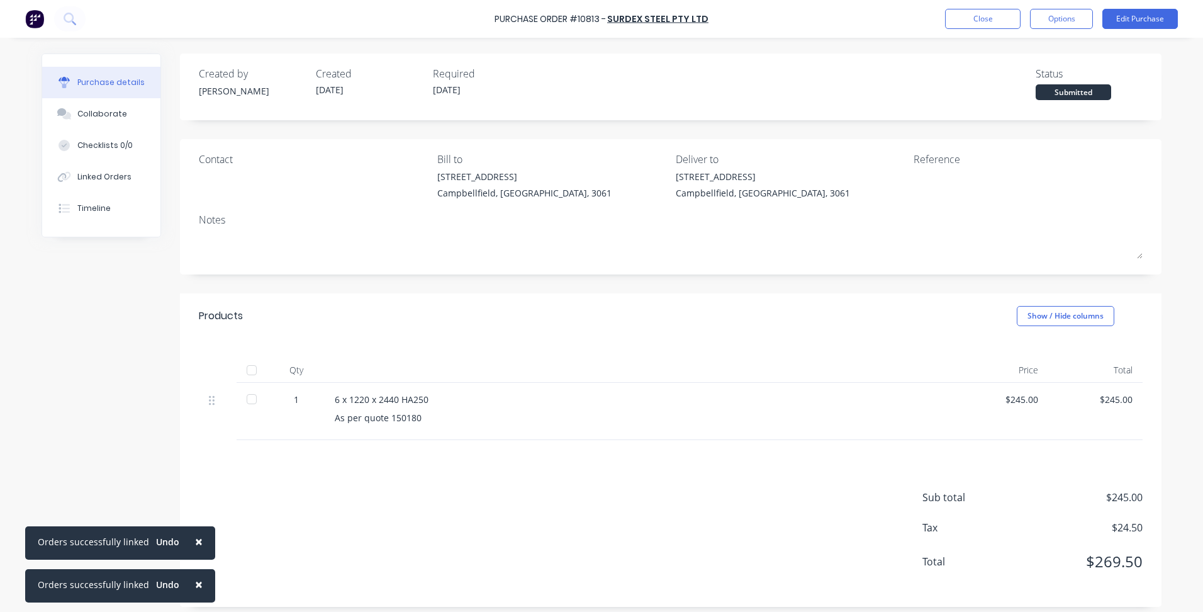
click at [942, 22] on div "Purchase Order #10813 - Surdex Steel Pty Ltd Close Options Edit Purchase" at bounding box center [601, 19] width 1203 height 38
click at [952, 18] on button "Close" at bounding box center [983, 19] width 76 height 20
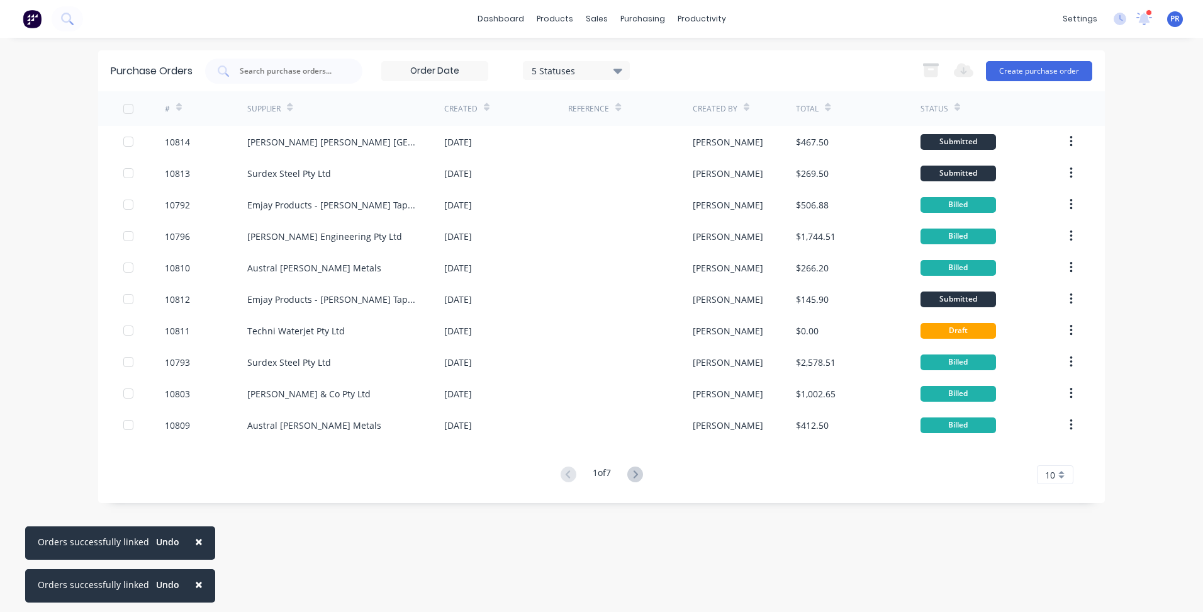
click at [74, 255] on div "× Orders successfully linked Undo × Orders successfully linked Undo dashboard p…" at bounding box center [601, 306] width 1203 height 612
